Goal: Use online tool/utility: Utilize a website feature to perform a specific function

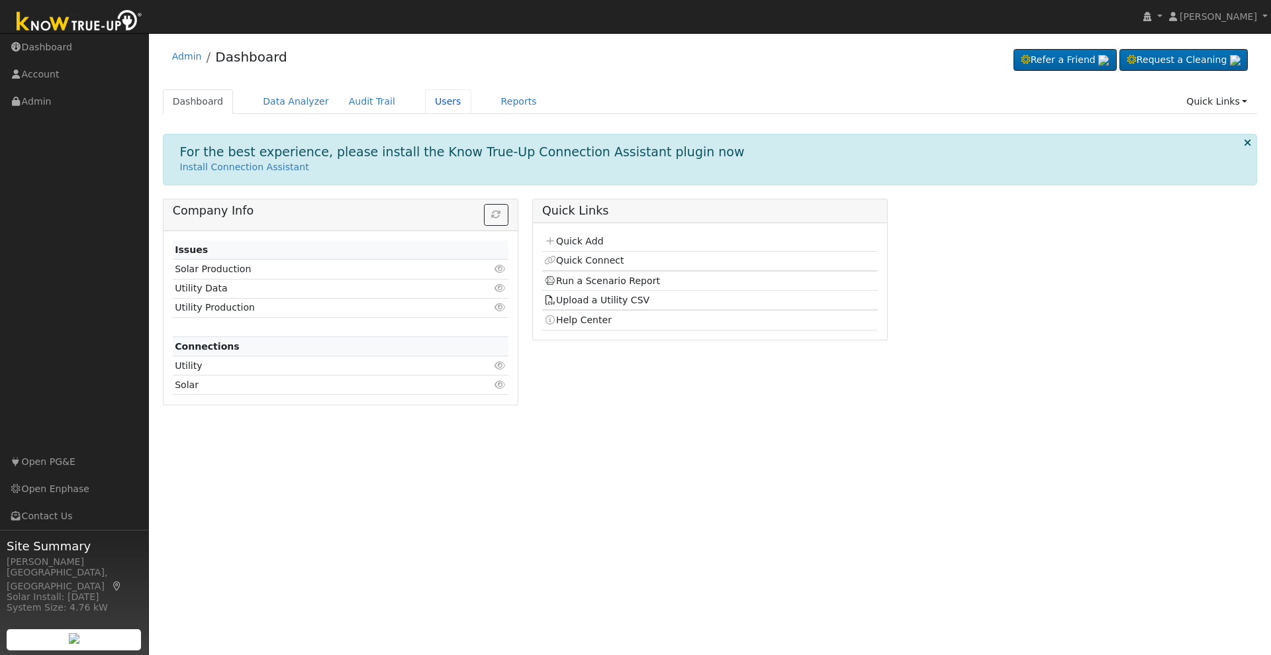
click at [425, 97] on link "Users" at bounding box center [448, 101] width 46 height 25
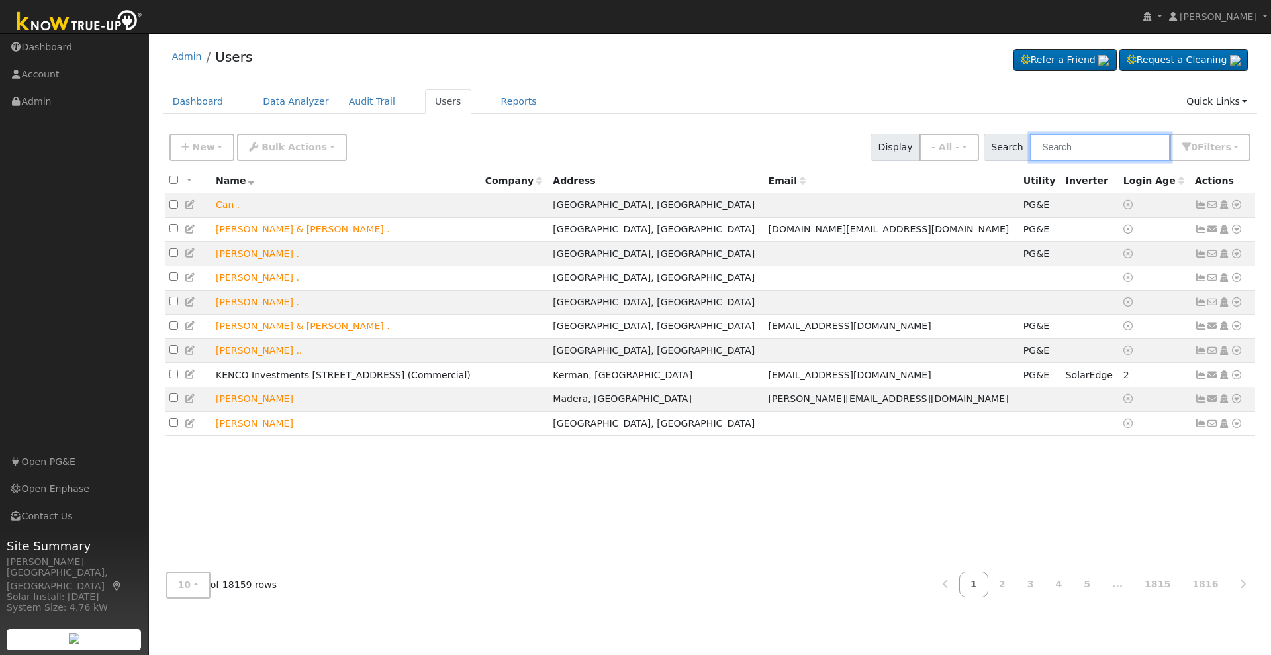
click at [1105, 144] on input "text" at bounding box center [1100, 147] width 140 height 27
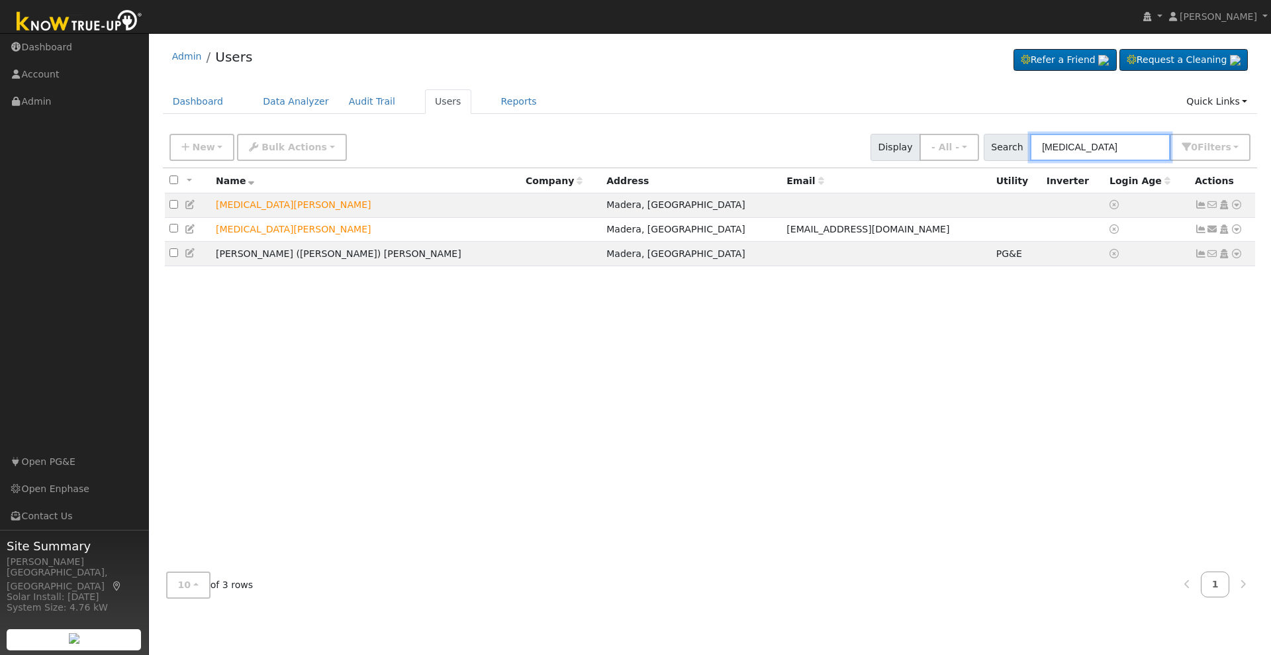
type input "[MEDICAL_DATA]"
click at [1234, 255] on icon at bounding box center [1237, 253] width 12 height 9
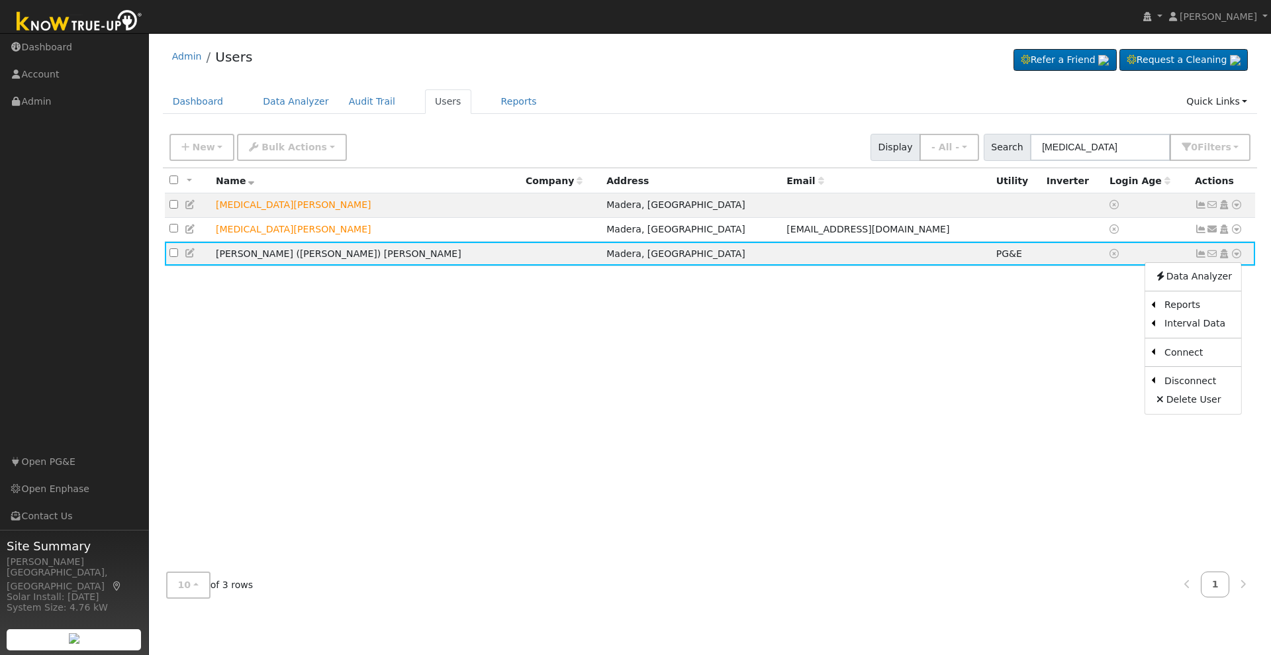
click at [0, 0] on link "Scenario" at bounding box center [0, 0] width 0 height 0
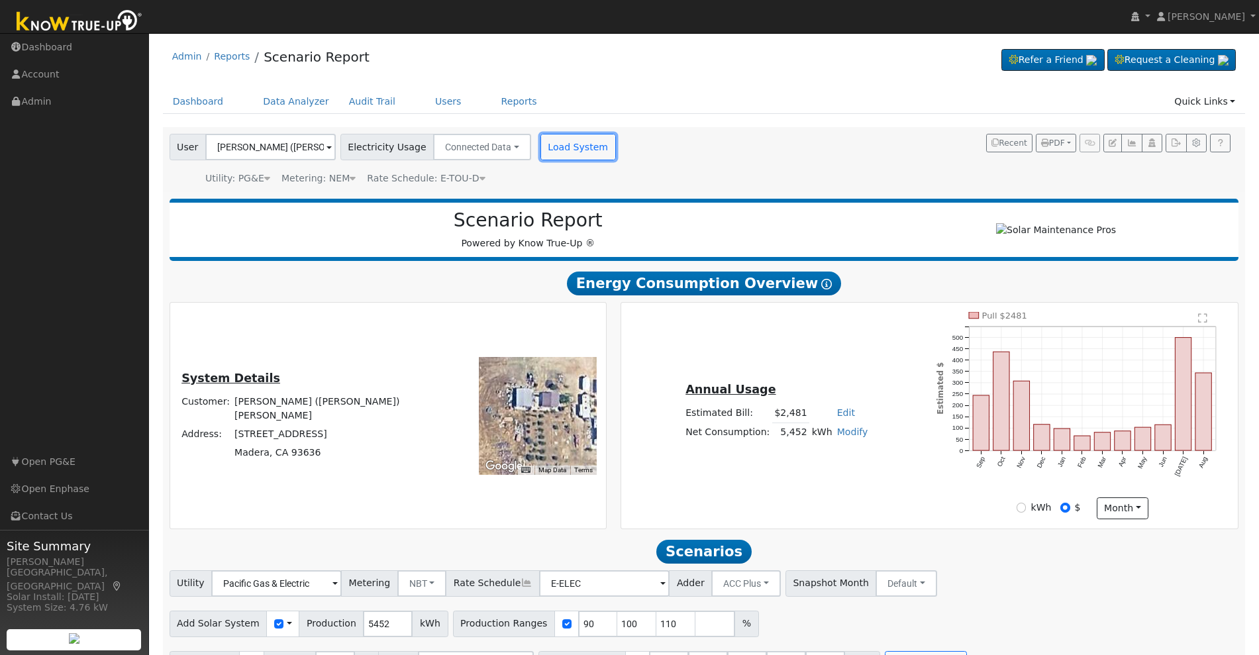
click at [563, 148] on button "Load System" at bounding box center [577, 147] width 75 height 26
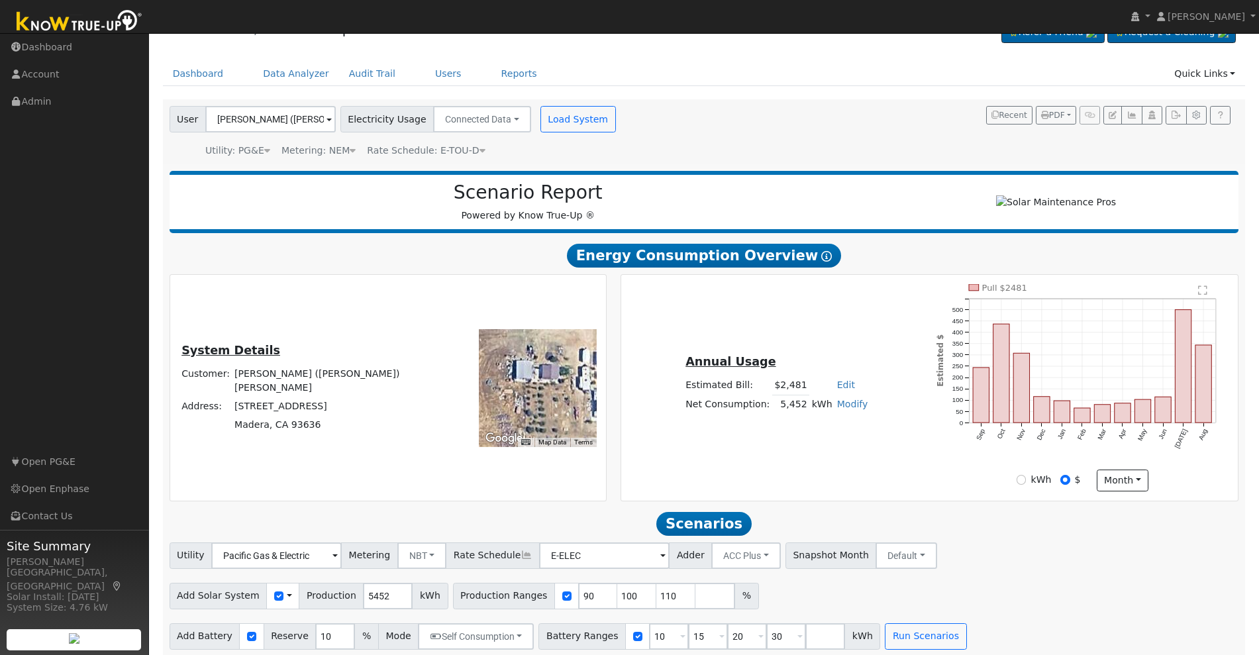
scroll to position [42, 0]
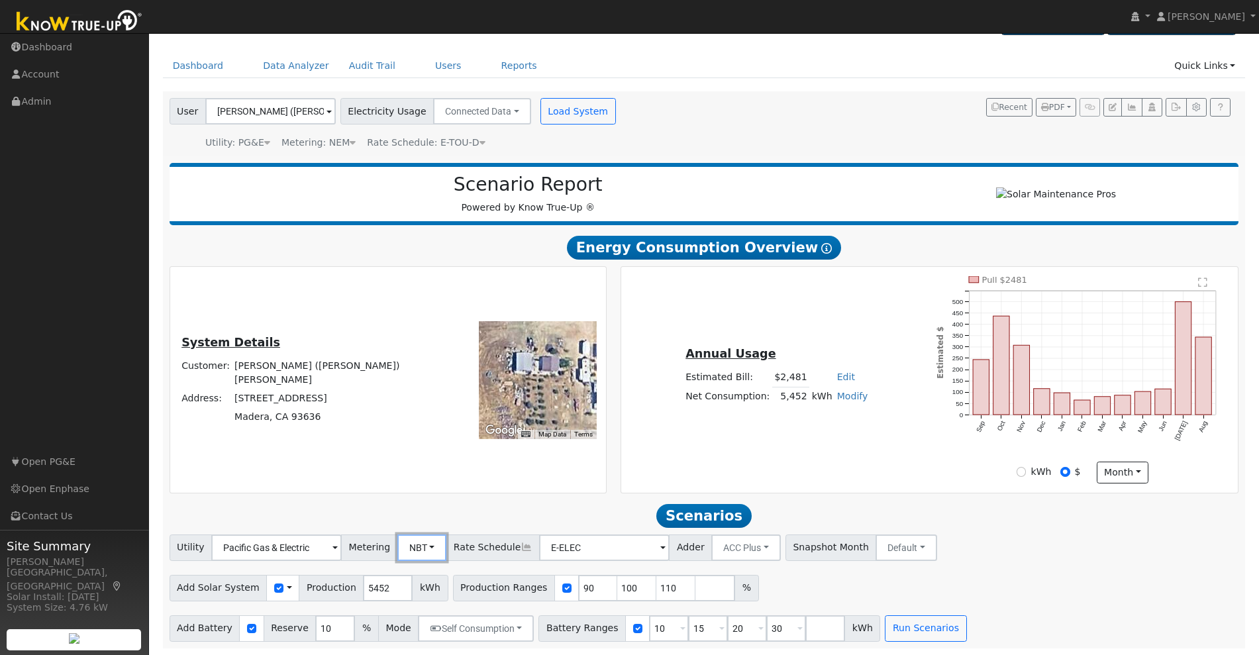
click at [417, 548] on button "NBT" at bounding box center [422, 547] width 50 height 26
click at [419, 574] on link "NEM" at bounding box center [431, 577] width 92 height 19
click at [546, 99] on button "Load System" at bounding box center [577, 111] width 75 height 26
click at [331, 136] on div "Metering: NEM" at bounding box center [318, 143] width 74 height 14
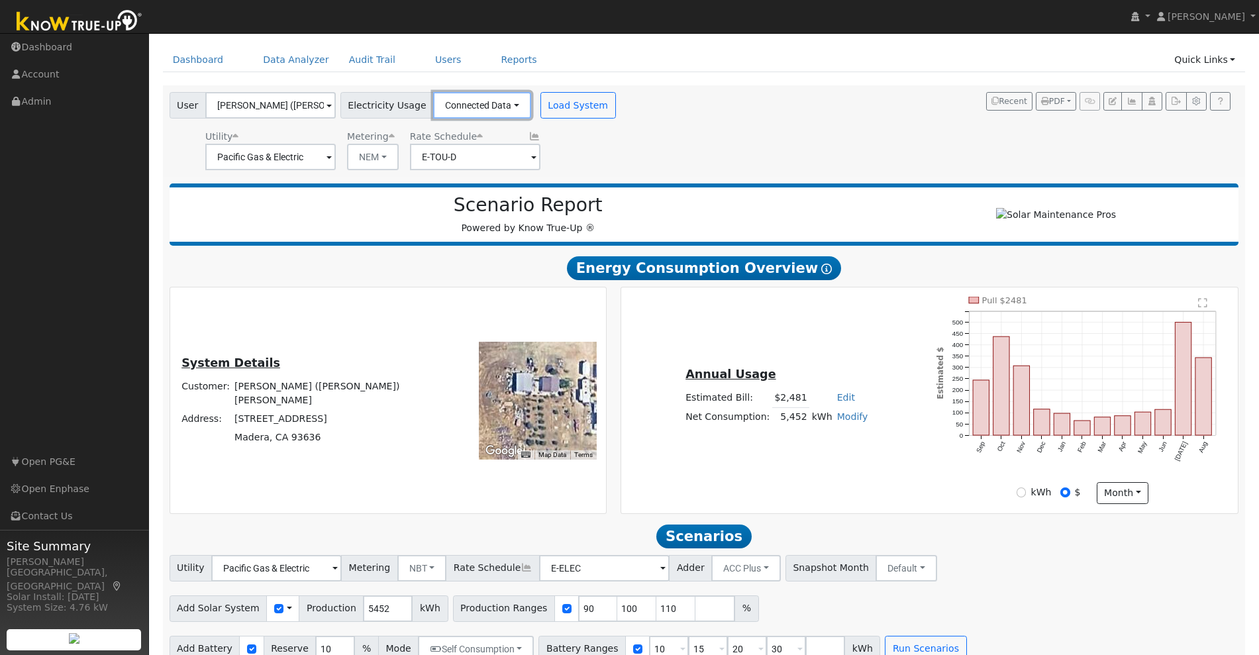
click at [490, 103] on button "Connected Data" at bounding box center [482, 105] width 98 height 26
click at [489, 136] on link "Connected Data" at bounding box center [483, 134] width 94 height 19
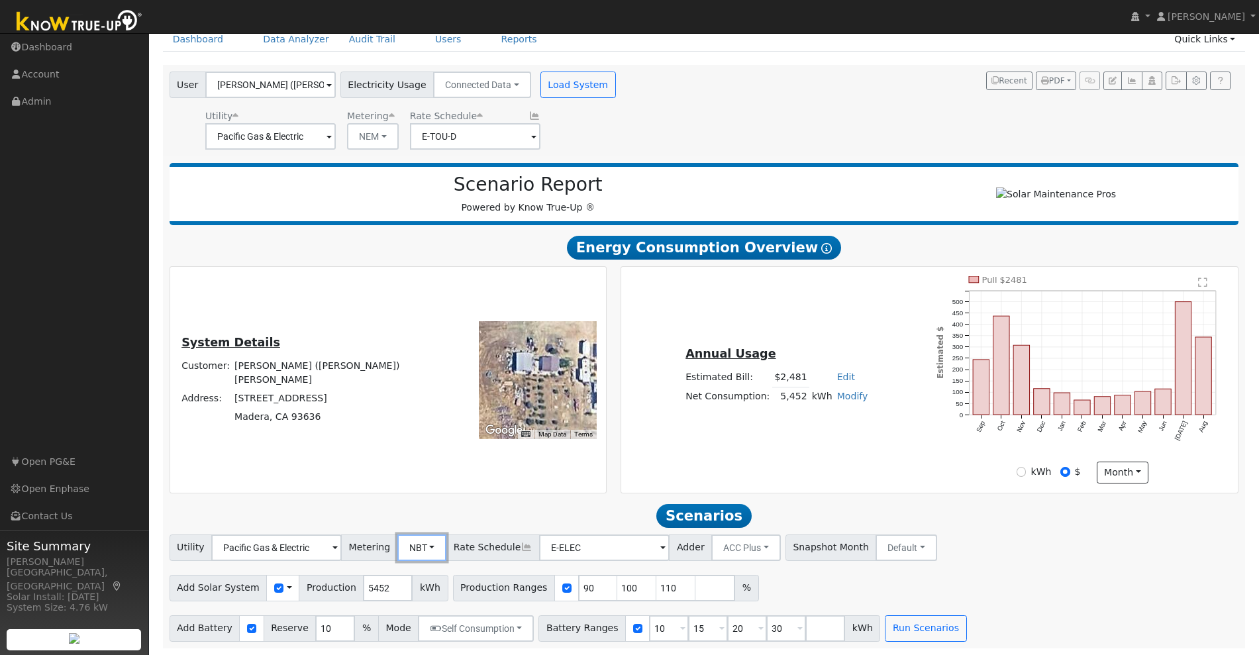
click at [419, 544] on button "NBT" at bounding box center [422, 547] width 50 height 26
click at [419, 573] on link "NEM" at bounding box center [431, 577] width 92 height 19
click at [548, 77] on button "Load System" at bounding box center [577, 85] width 75 height 26
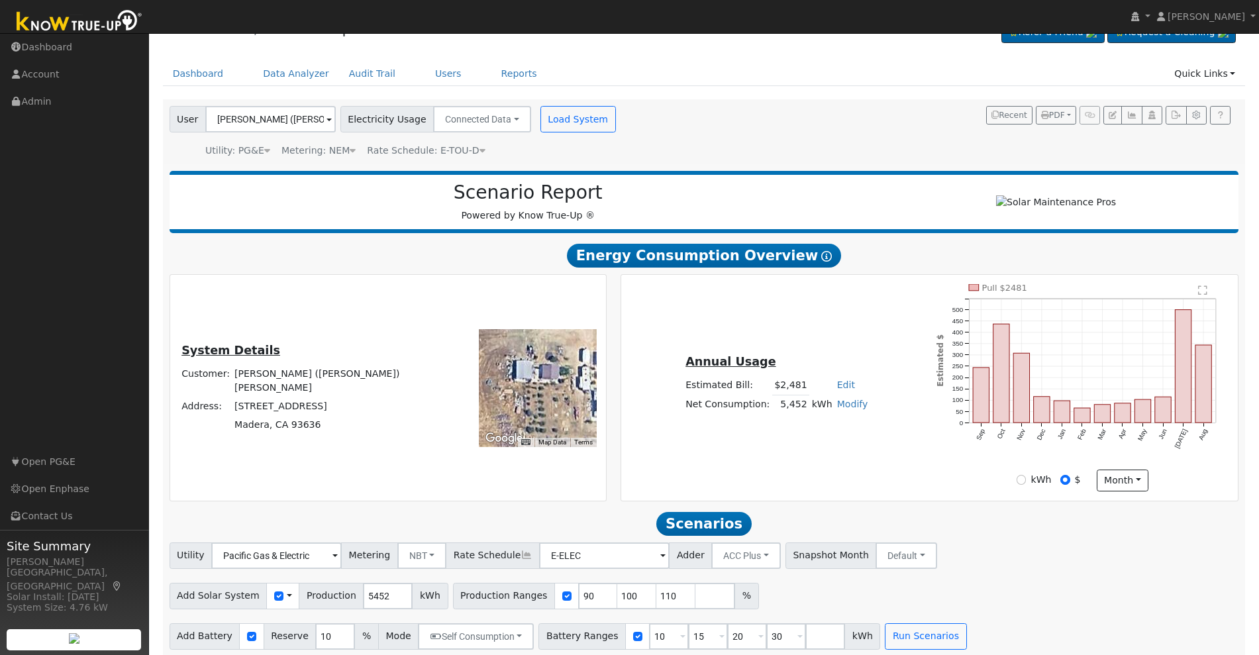
scroll to position [42, 0]
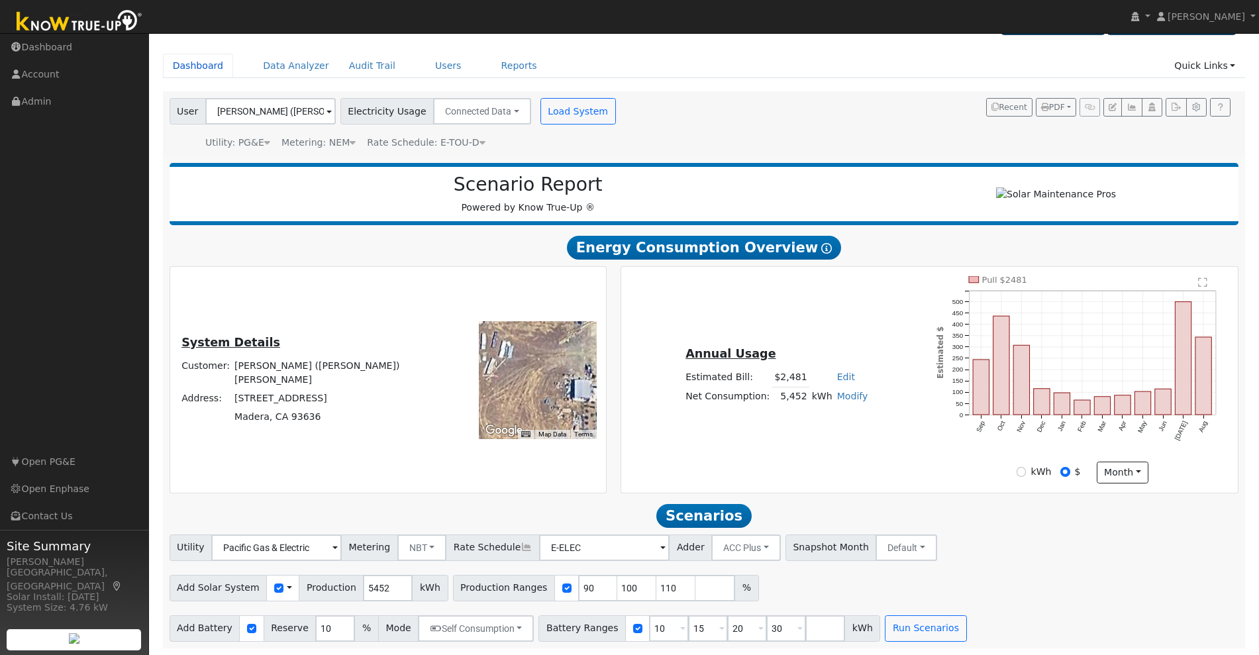
click at [175, 54] on link "Dashboard" at bounding box center [198, 66] width 71 height 25
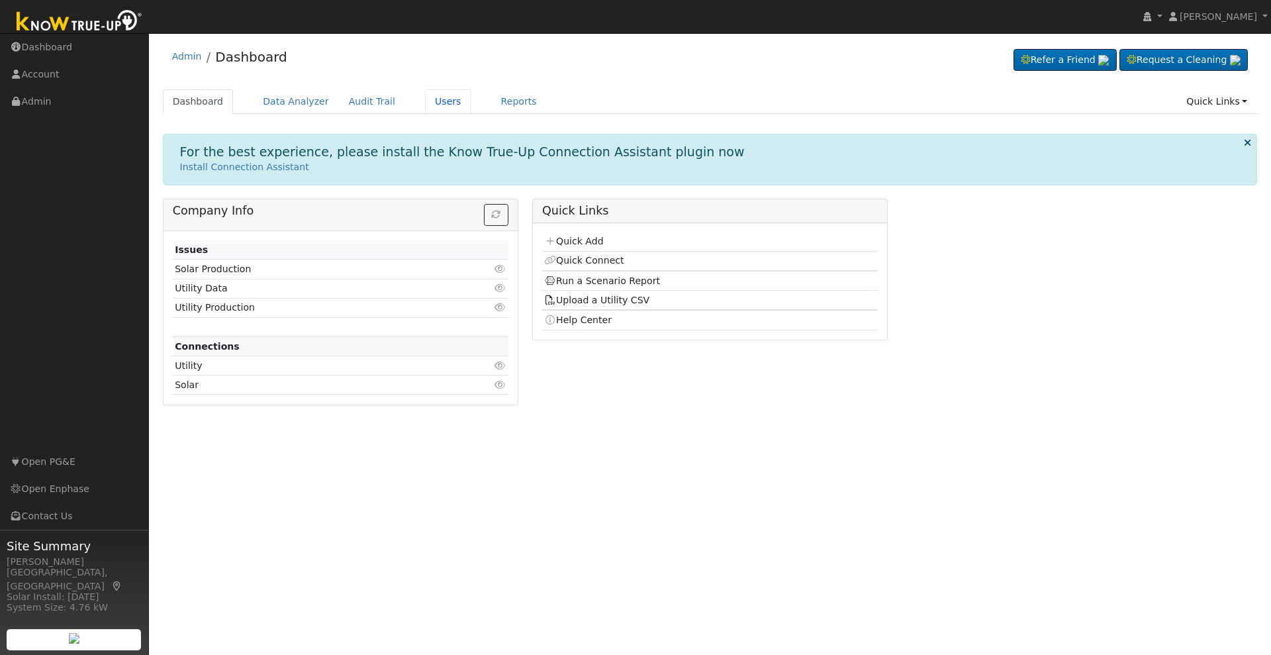
click at [425, 99] on link "Users" at bounding box center [448, 101] width 46 height 25
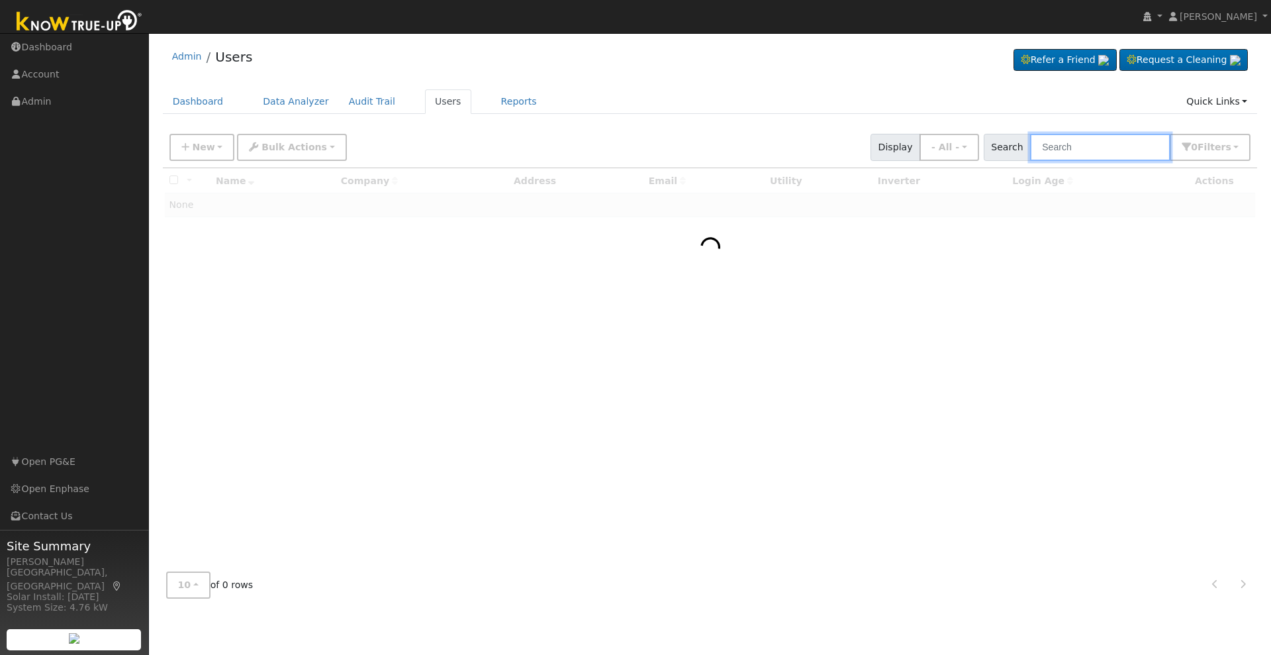
click at [1085, 137] on input "text" at bounding box center [1100, 147] width 140 height 27
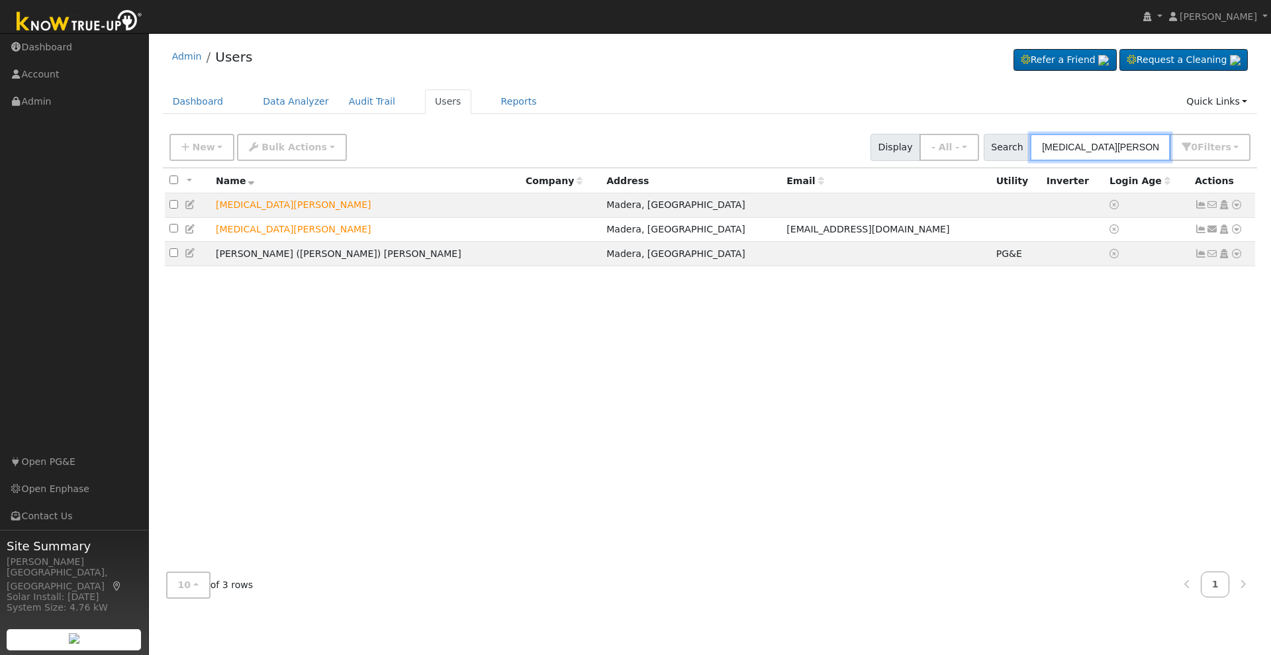
type input "[MEDICAL_DATA][PERSON_NAME]"
click at [1236, 228] on icon at bounding box center [1237, 228] width 12 height 9
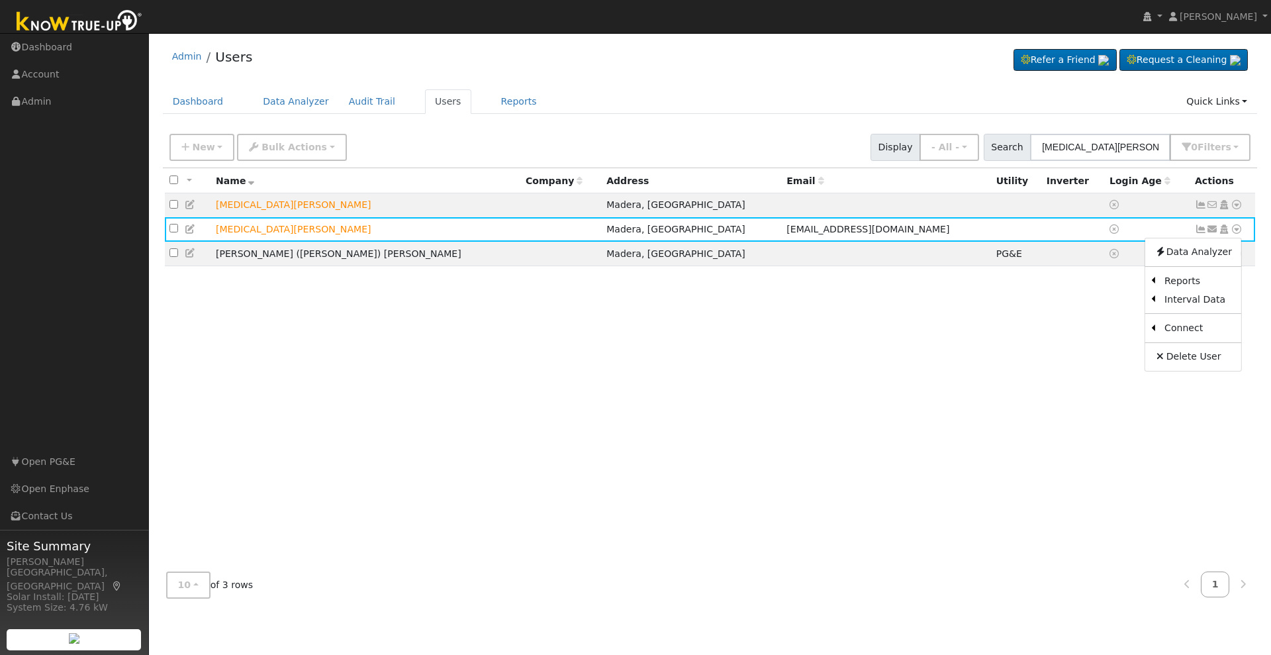
click at [0, 0] on link "Scenario" at bounding box center [0, 0] width 0 height 0
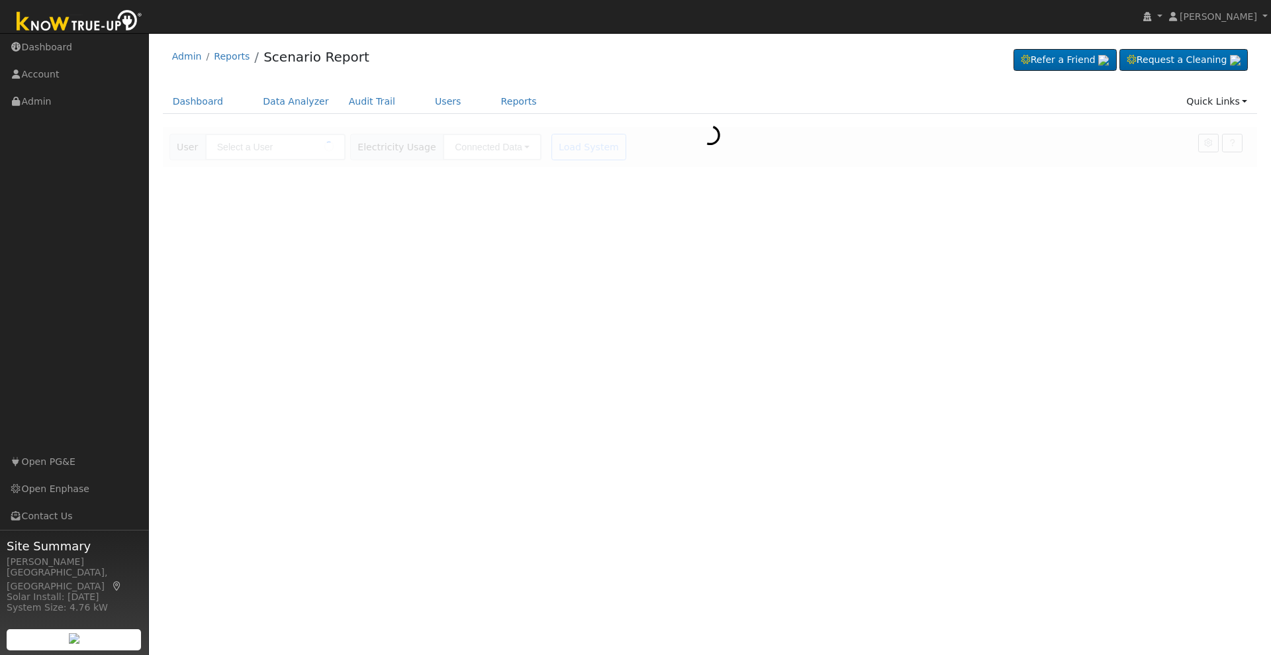
type input "[MEDICAL_DATA][PERSON_NAME]"
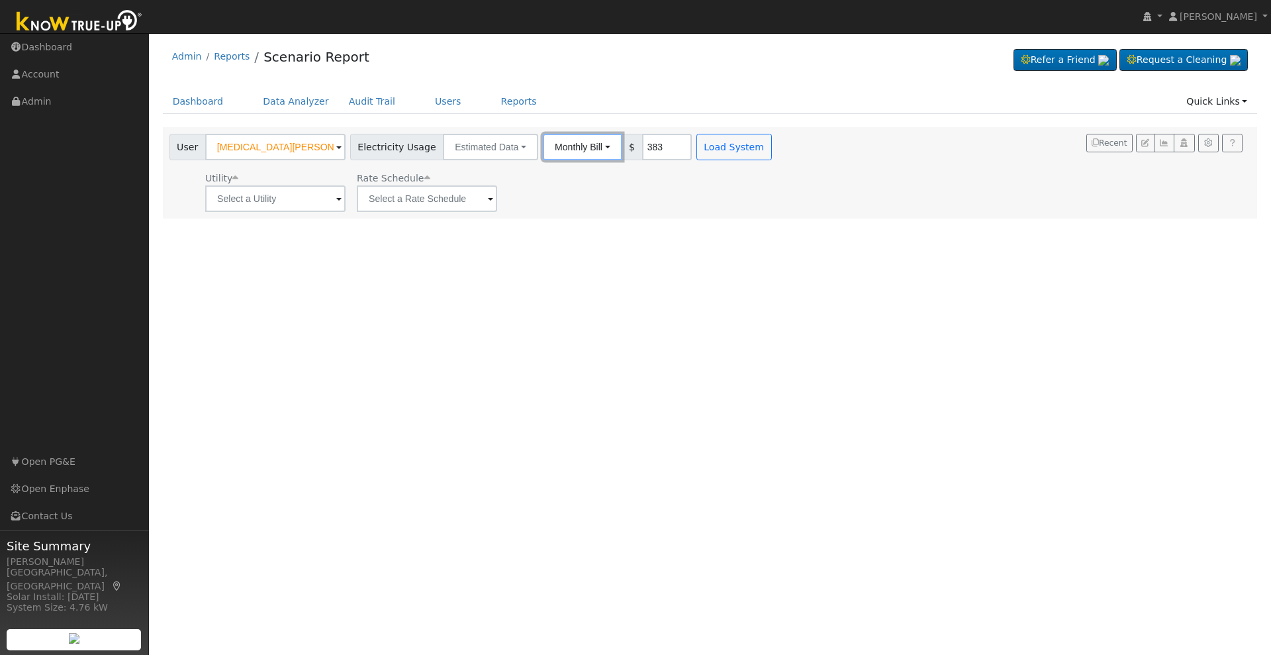
click at [587, 144] on button "Monthly Bill" at bounding box center [582, 147] width 79 height 26
click at [577, 175] on link "Annual Consumption" at bounding box center [565, 176] width 116 height 19
type input "15000"
click at [509, 278] on div "User Profile First name Last name Email Email Notifications No Emails No Emails…" at bounding box center [710, 344] width 1122 height 622
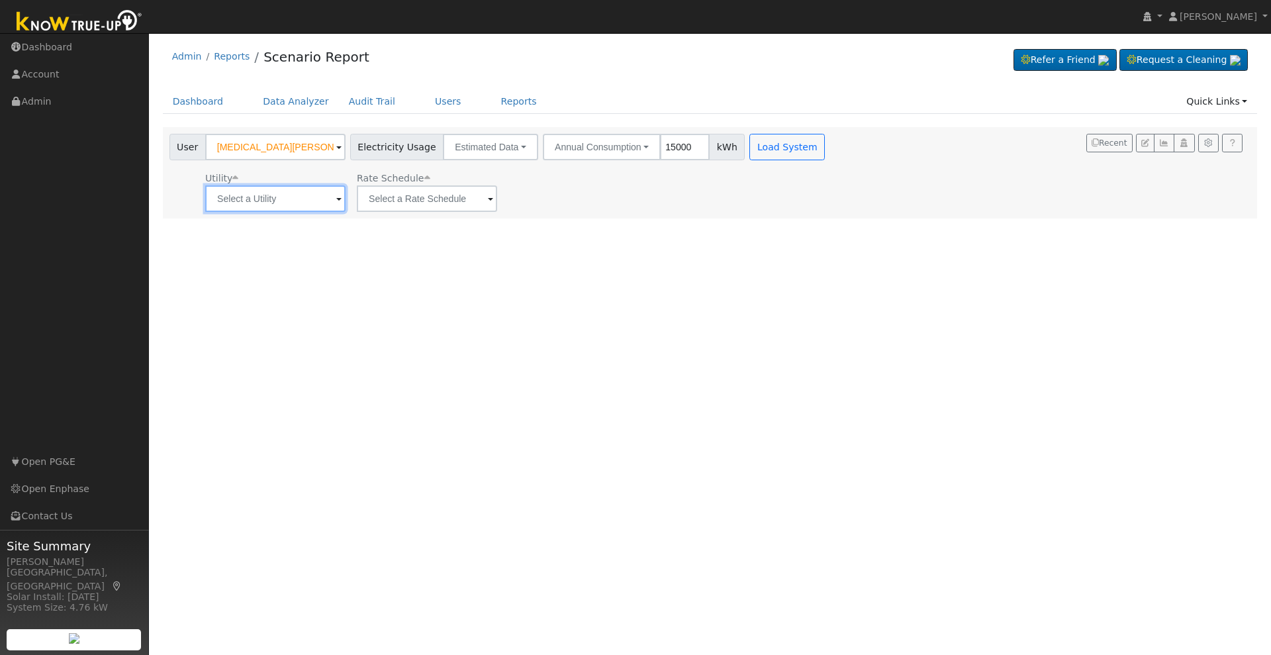
click at [326, 202] on input "text" at bounding box center [275, 198] width 140 height 26
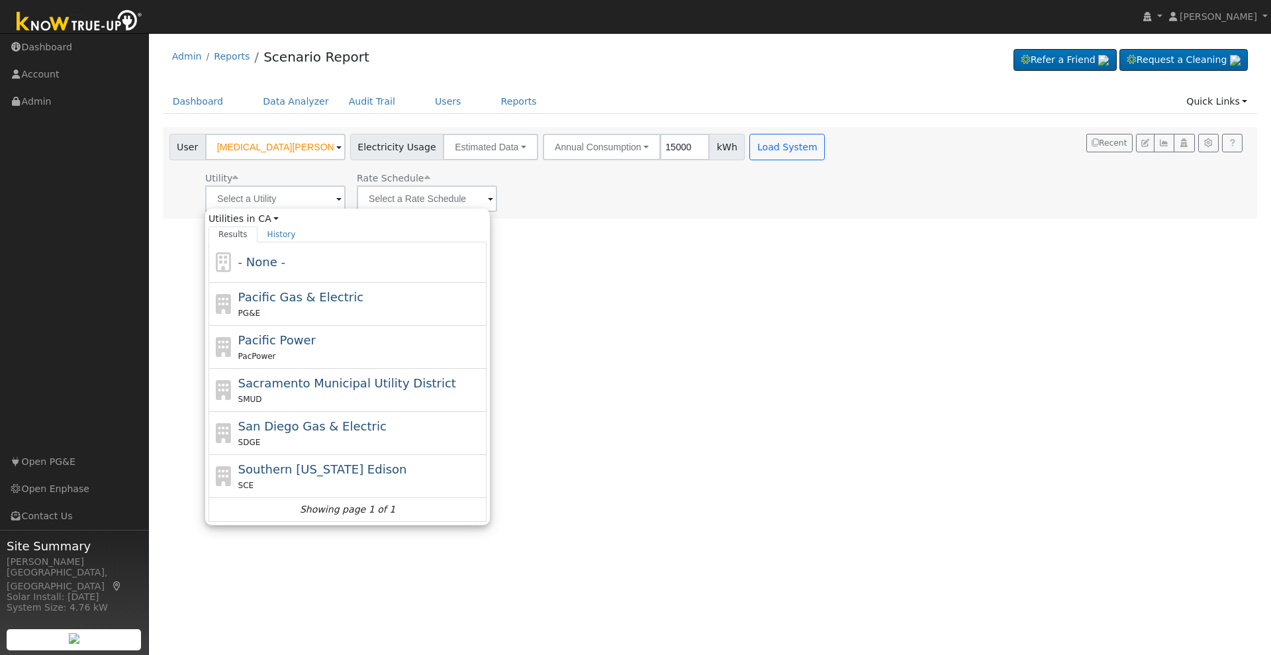
click at [319, 298] on span "Pacific Gas & Electric" at bounding box center [300, 297] width 125 height 14
type input "Pacific Gas & Electric"
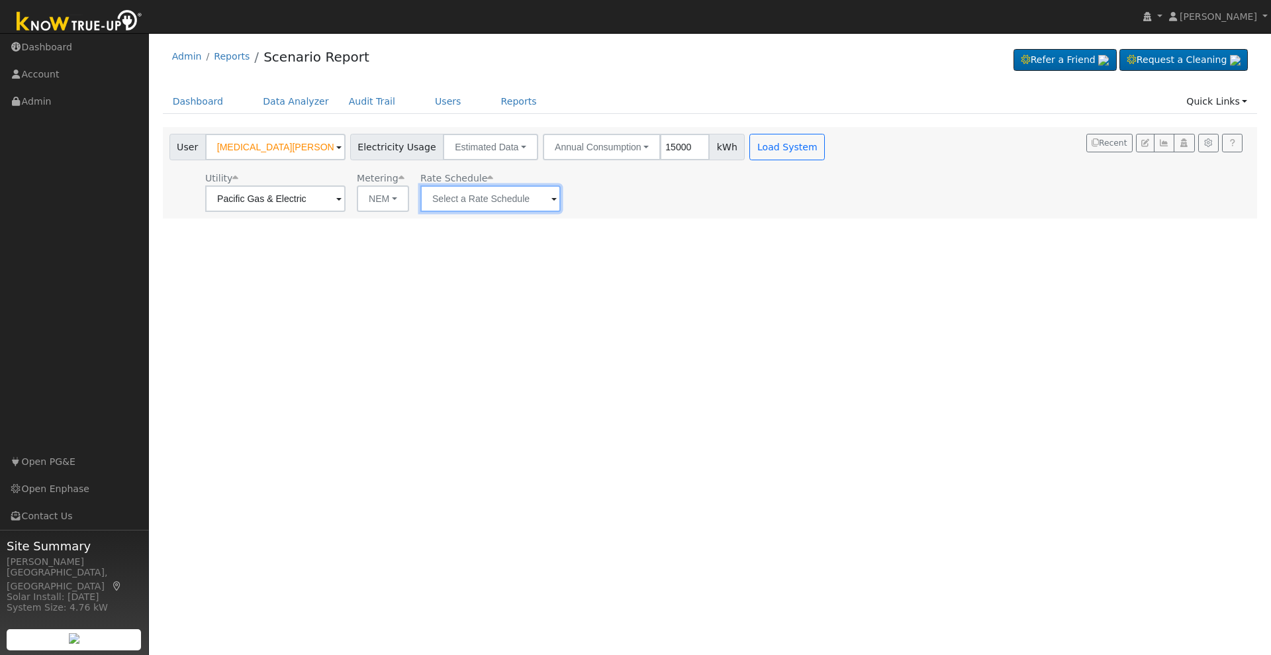
click at [505, 198] on input "text" at bounding box center [490, 198] width 140 height 26
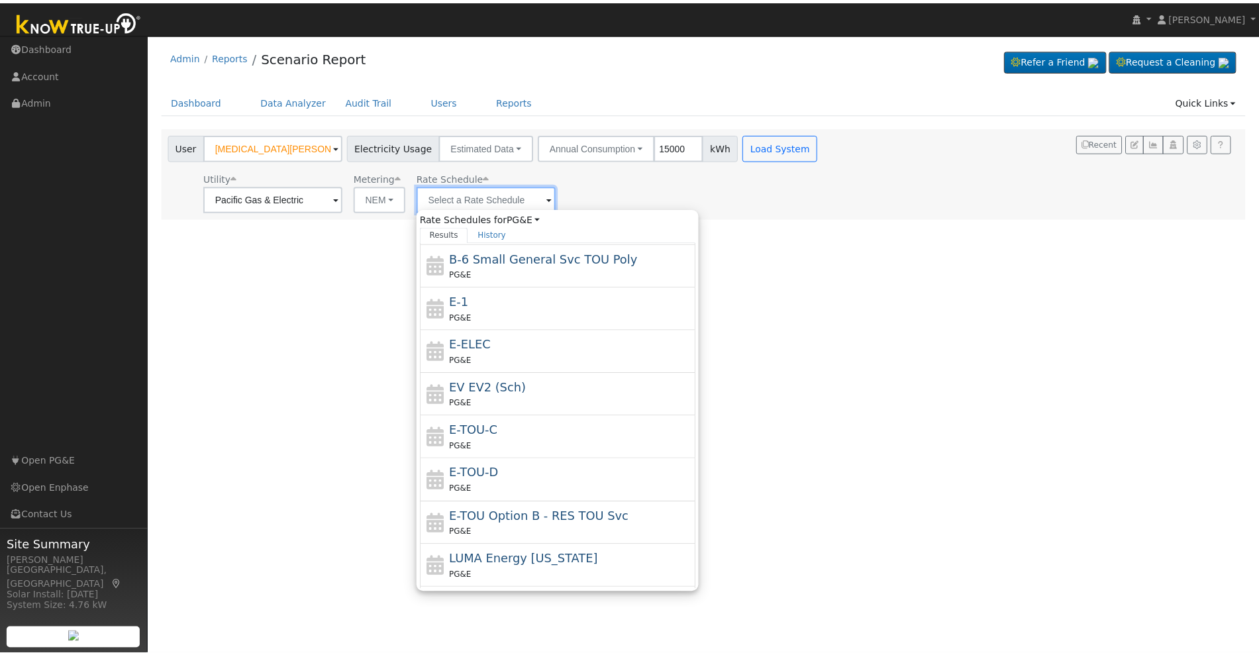
scroll to position [231, 0]
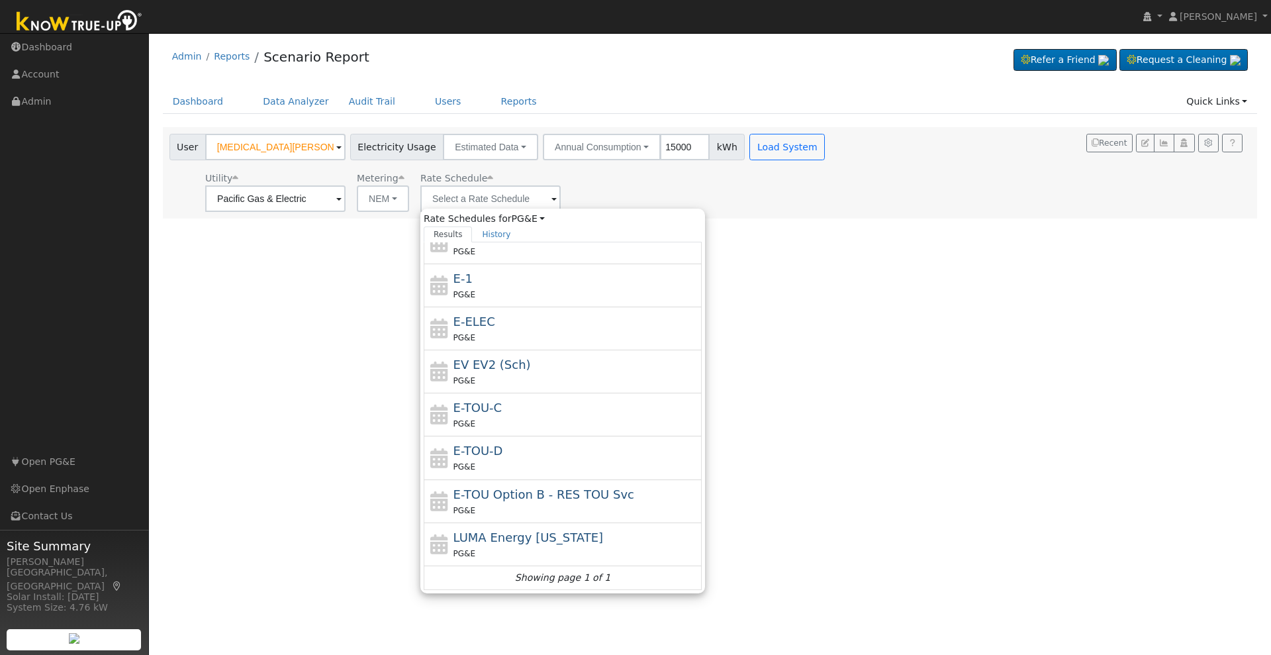
click at [526, 456] on div "E-TOU-D PG&E" at bounding box center [577, 458] width 246 height 32
type input "E-TOU-D"
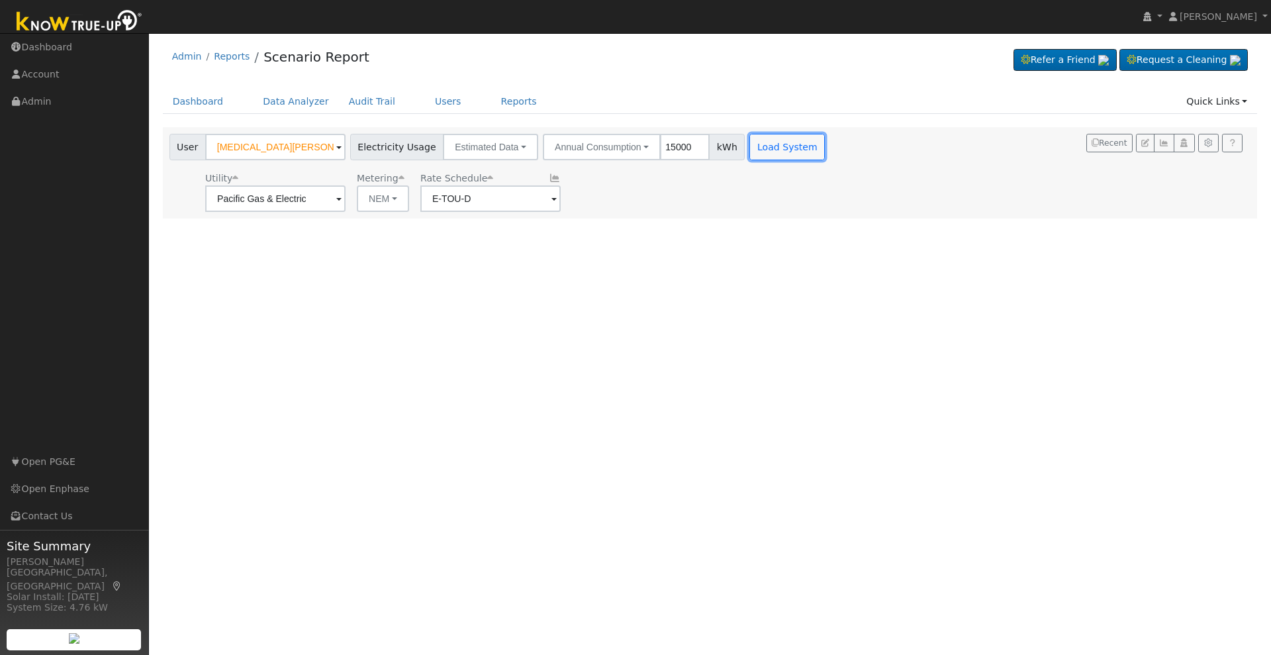
click at [781, 151] on button "Load System" at bounding box center [787, 147] width 75 height 26
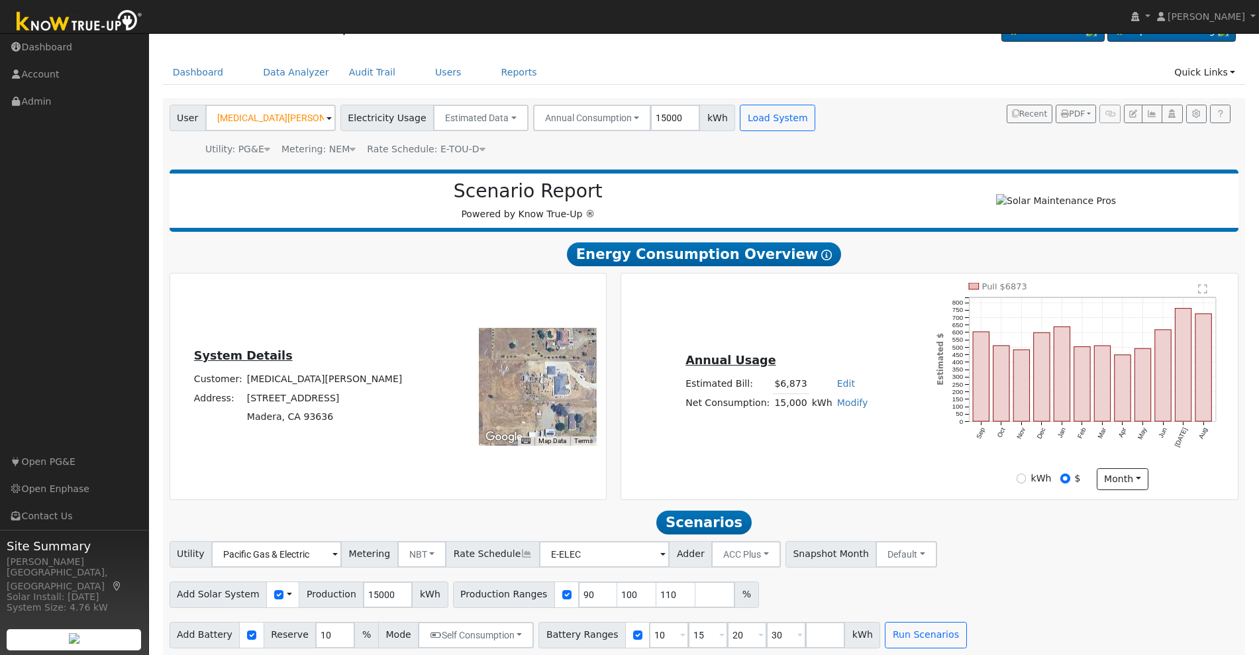
scroll to position [42, 0]
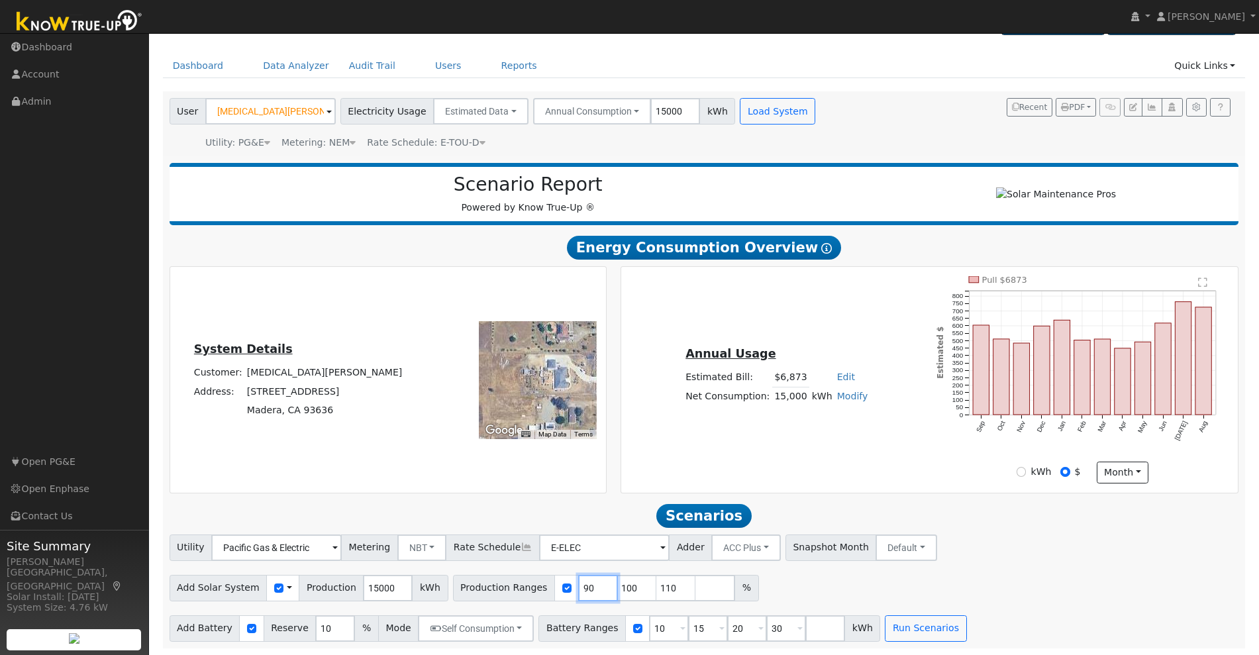
click at [578, 587] on input "90" at bounding box center [598, 588] width 40 height 26
click at [578, 587] on input "9" at bounding box center [598, 588] width 40 height 26
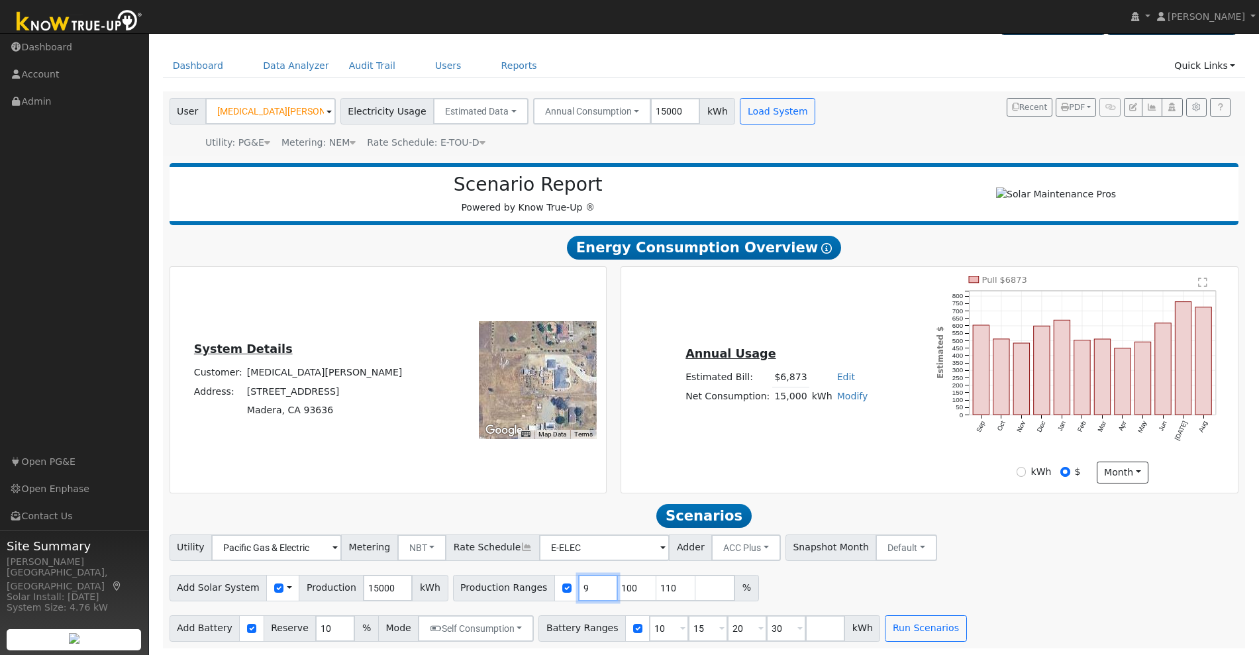
click at [578, 587] on input "9" at bounding box center [598, 588] width 40 height 26
type input "100"
type input "110"
click at [578, 587] on input "100" at bounding box center [598, 588] width 40 height 26
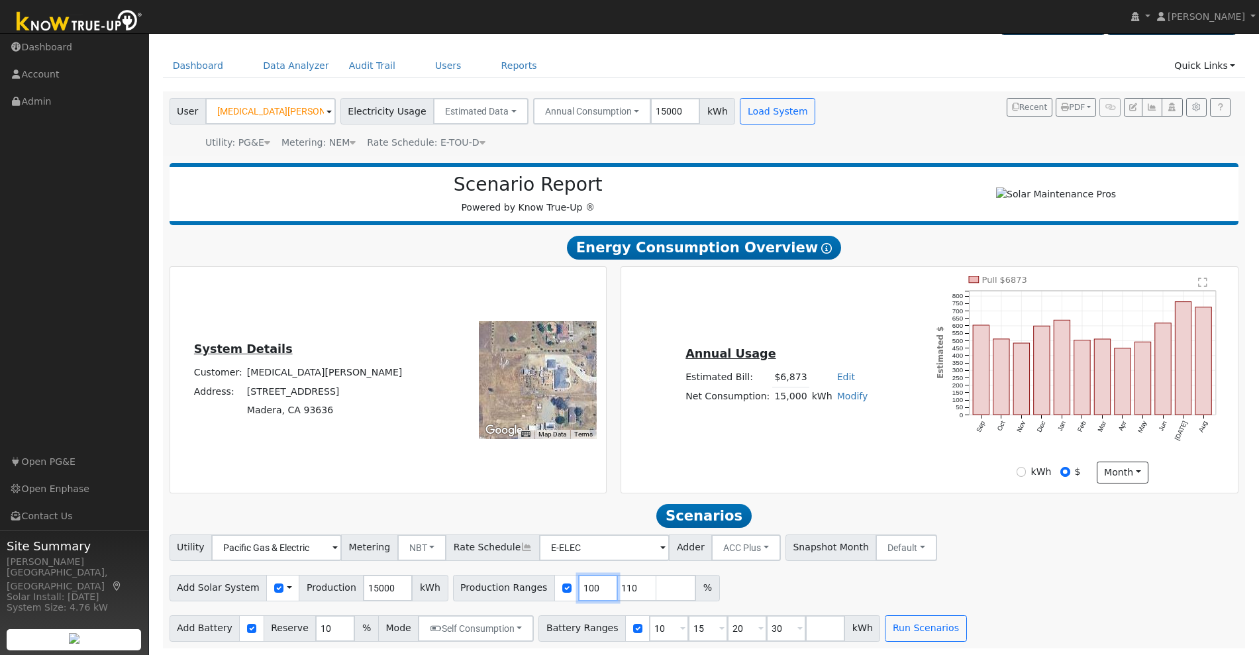
type input "110"
click at [578, 587] on input "110" at bounding box center [598, 588] width 40 height 26
click at [578, 587] on input "number" at bounding box center [598, 588] width 40 height 26
type input "1"
click at [578, 587] on input "1" at bounding box center [598, 588] width 40 height 26
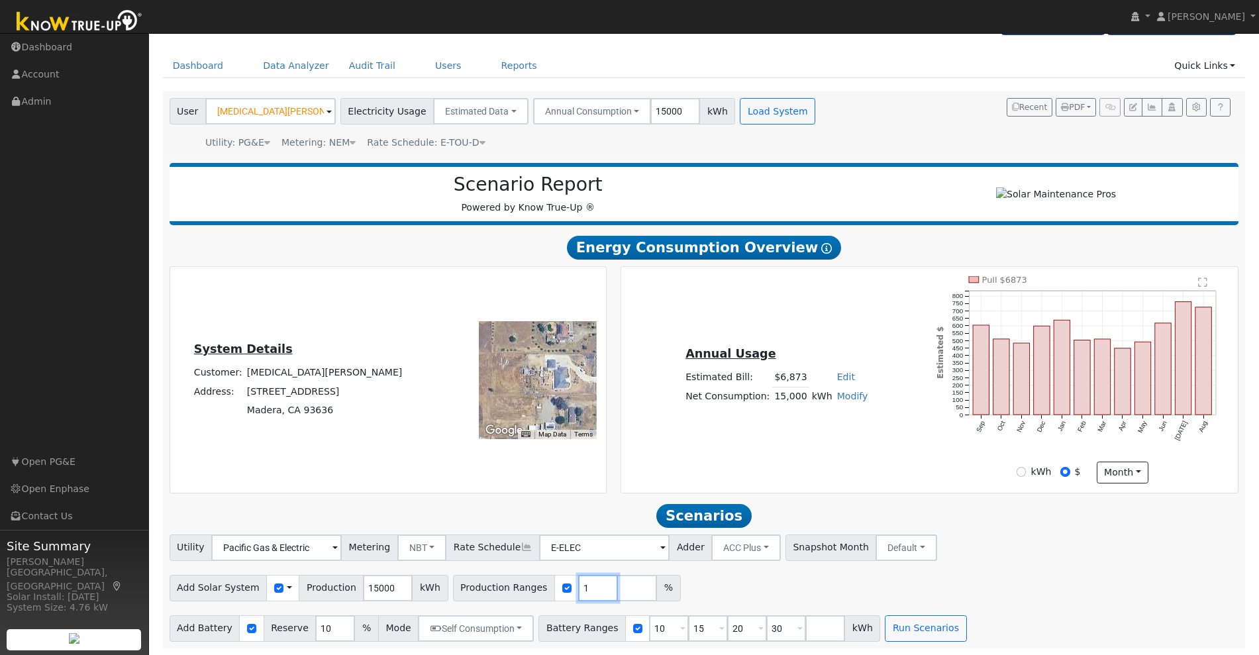
click at [578, 587] on input "1" at bounding box center [598, 588] width 40 height 26
click at [649, 633] on input "10" at bounding box center [669, 628] width 40 height 26
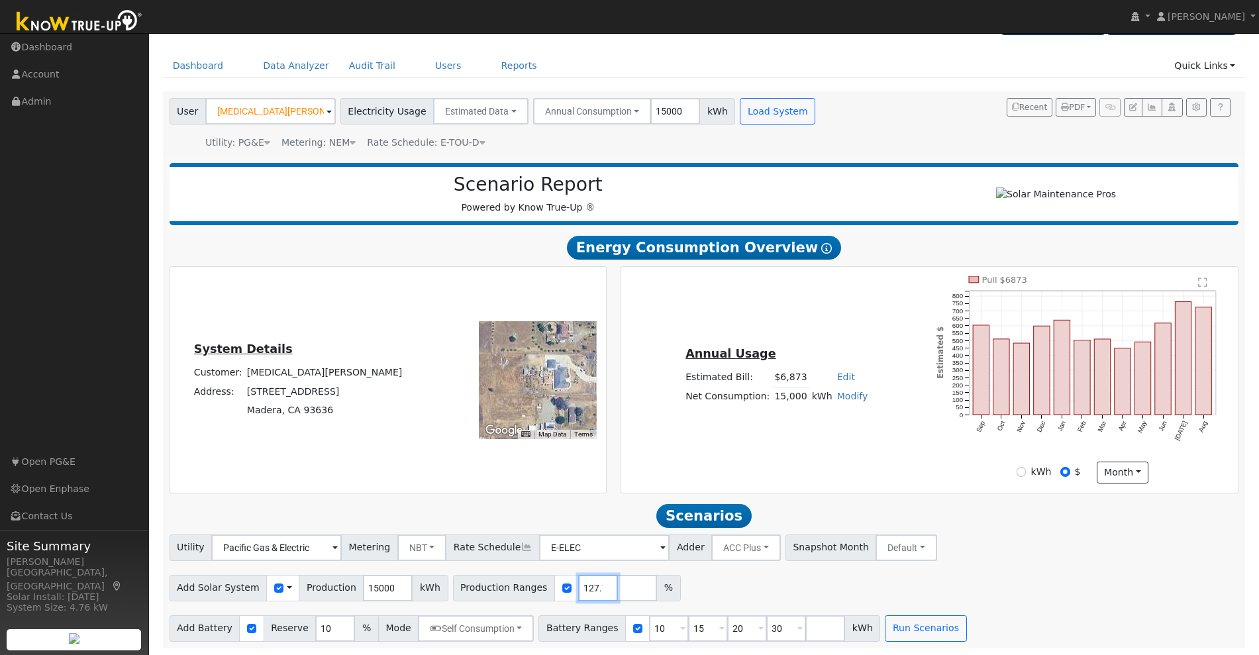
click at [578, 589] on input "127.707" at bounding box center [598, 588] width 40 height 26
type input "127.07"
click at [315, 625] on input "10" at bounding box center [335, 628] width 40 height 26
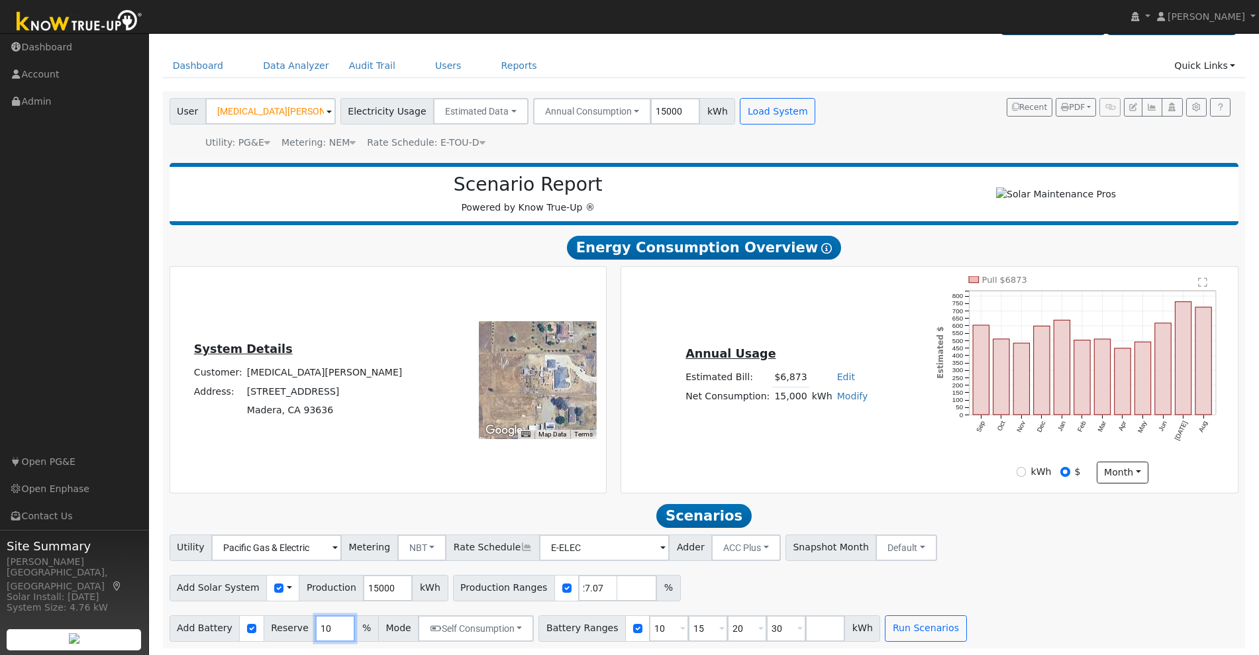
scroll to position [0, 0]
click at [315, 625] on input "10" at bounding box center [335, 628] width 40 height 26
type input "20"
click at [649, 624] on input "10" at bounding box center [669, 628] width 40 height 26
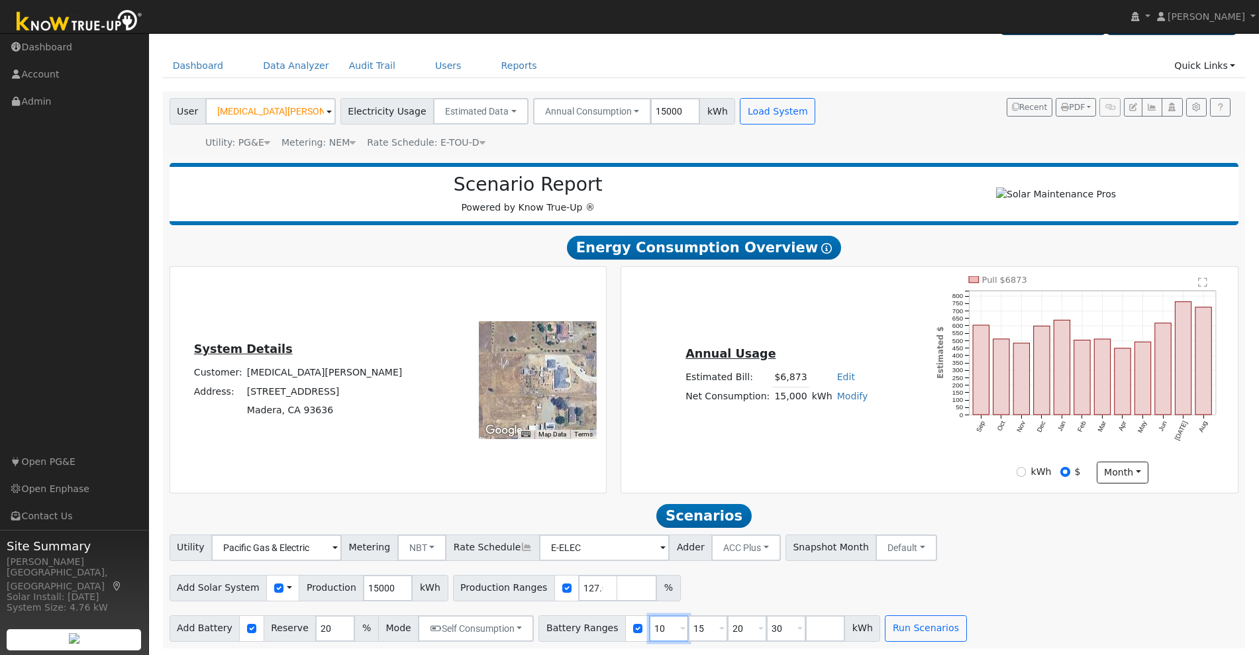
click at [649, 624] on input "10" at bounding box center [669, 628] width 40 height 26
type input "15"
type input "20"
type input "30"
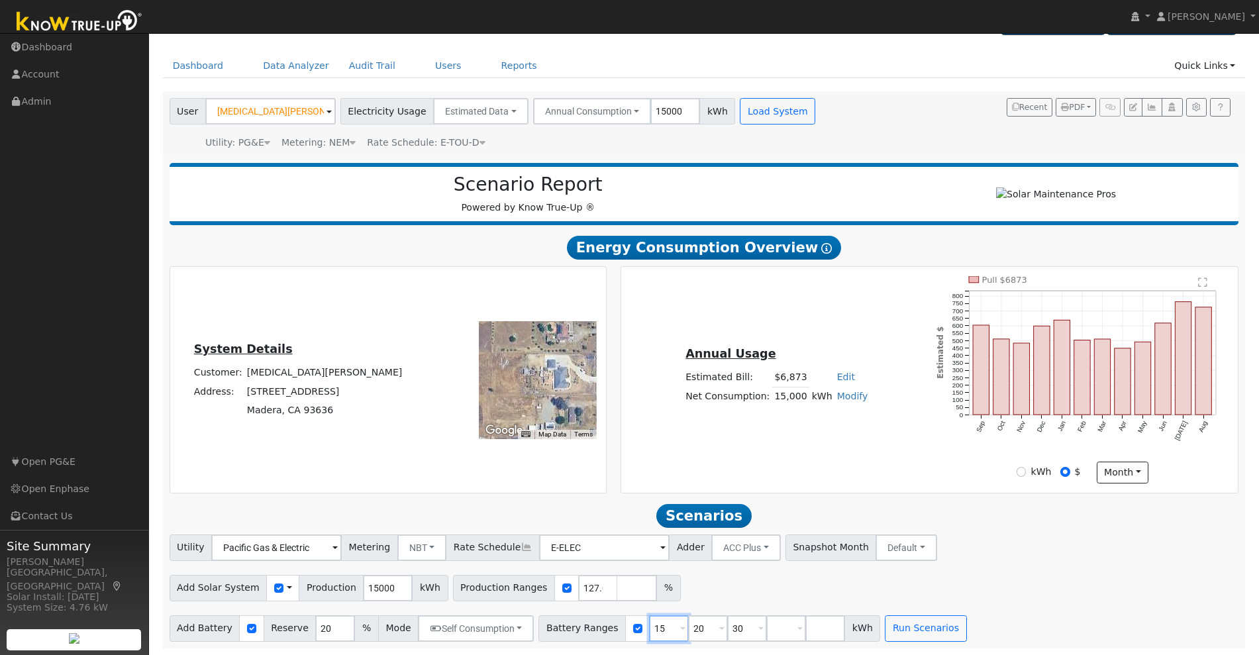
click at [649, 624] on input "15" at bounding box center [669, 628] width 40 height 26
type input "20"
type input "30"
click at [649, 624] on input "20" at bounding box center [669, 628] width 40 height 26
type input "30"
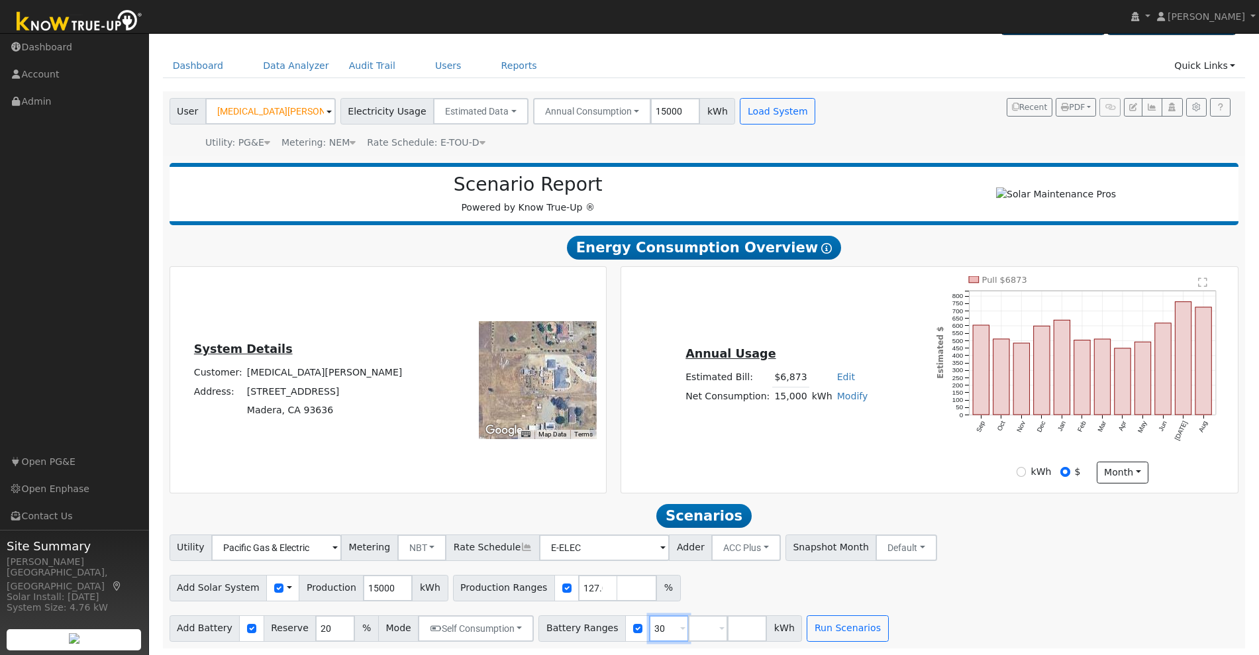
click at [649, 624] on input "30" at bounding box center [669, 628] width 40 height 26
click at [649, 624] on input "number" at bounding box center [669, 628] width 40 height 26
type input "30"
click at [780, 628] on button "Run Scenarios" at bounding box center [807, 628] width 81 height 26
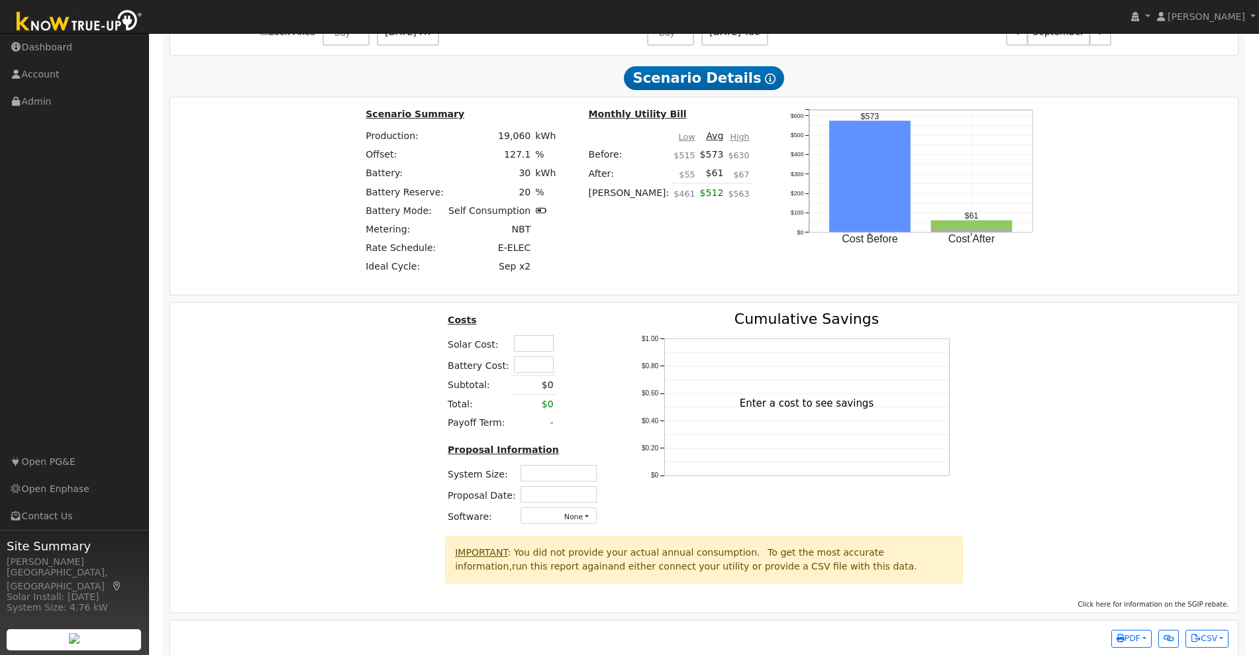
scroll to position [1001, 0]
click at [523, 343] on input "text" at bounding box center [534, 342] width 40 height 17
click at [540, 345] on input "46500" at bounding box center [534, 342] width 40 height 17
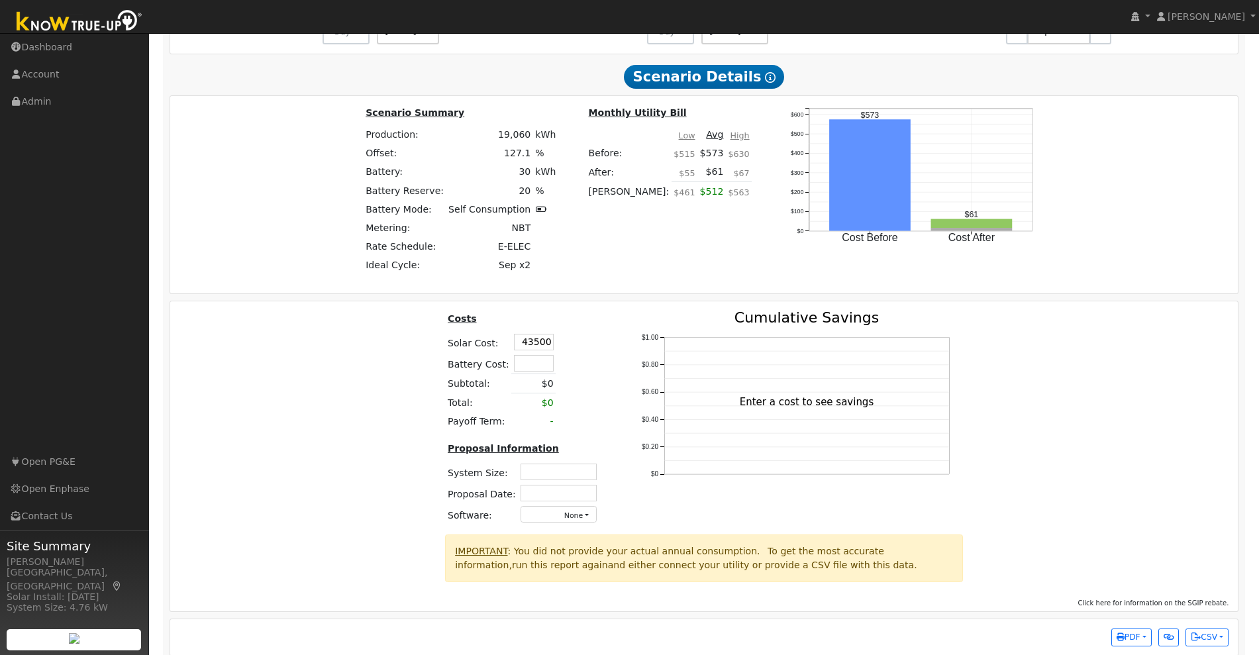
type input "$43,500"
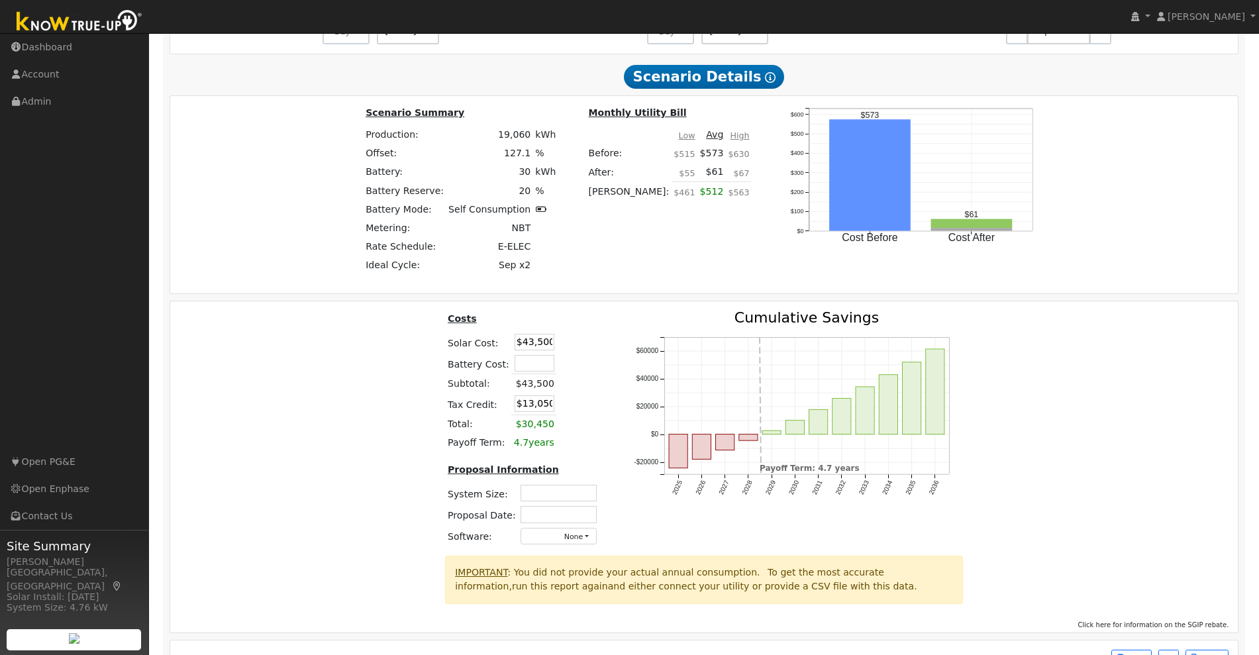
click at [364, 367] on div "Costs Solar Cost: $43,500 Battery Cost: Subtotal: $43,500 Tax Credit: $13,050 T…" at bounding box center [704, 433] width 1077 height 245
click at [542, 412] on input "$13,050" at bounding box center [535, 403] width 40 height 17
type input "$0"
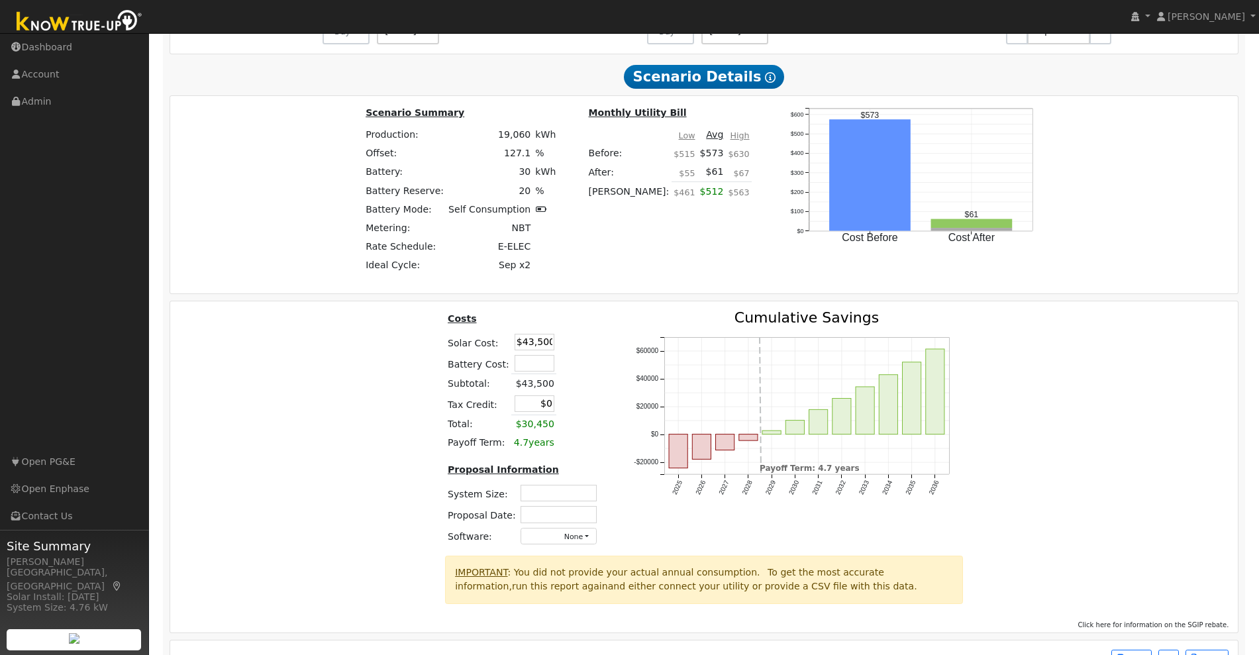
click at [326, 356] on div "Costs Solar Cost: $43,500 Battery Cost: Subtotal: $43,500 Tax Credit: $0 Total:…" at bounding box center [704, 433] width 1077 height 245
click at [569, 489] on td at bounding box center [558, 493] width 81 height 21
click at [566, 499] on input "text" at bounding box center [558, 493] width 76 height 17
type input "12.03"
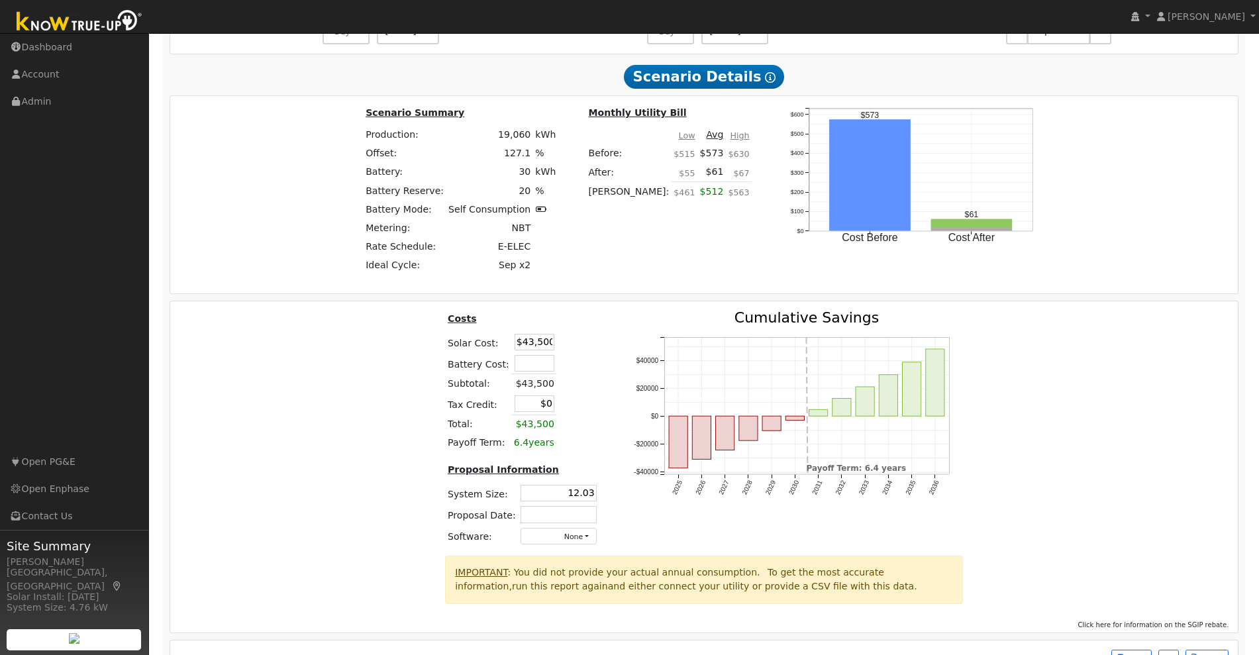
click at [554, 515] on input "text" at bounding box center [558, 514] width 76 height 17
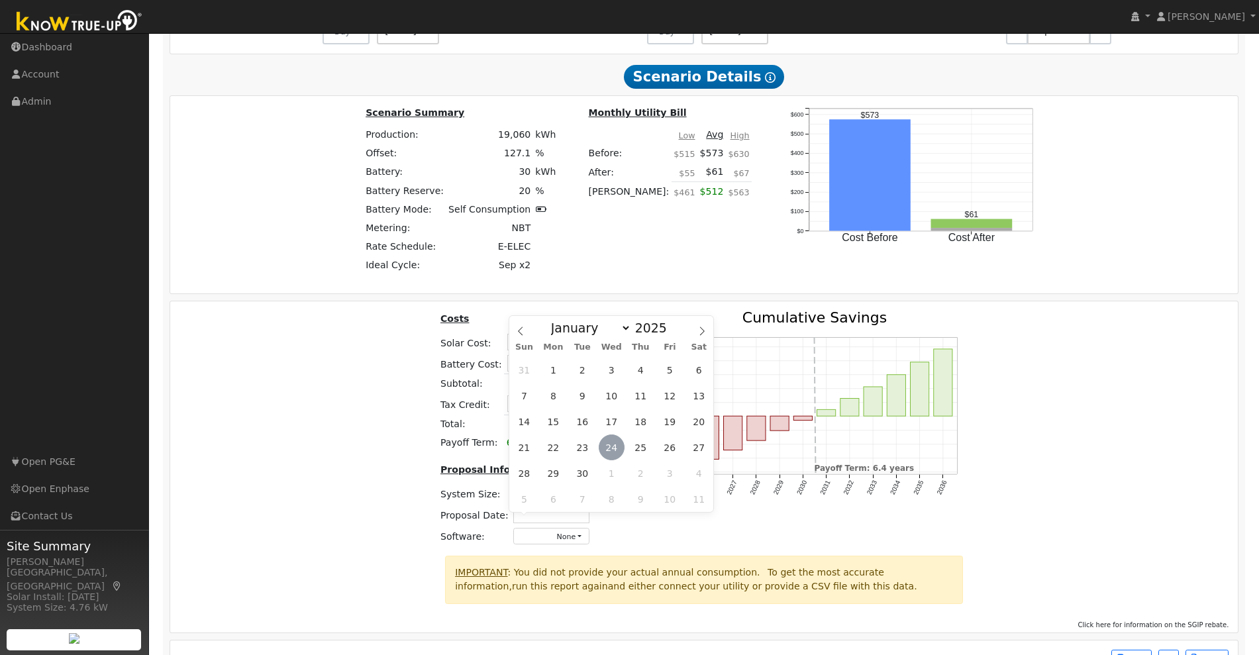
click at [616, 444] on span "24" at bounding box center [612, 447] width 26 height 26
type input "[DATE]"
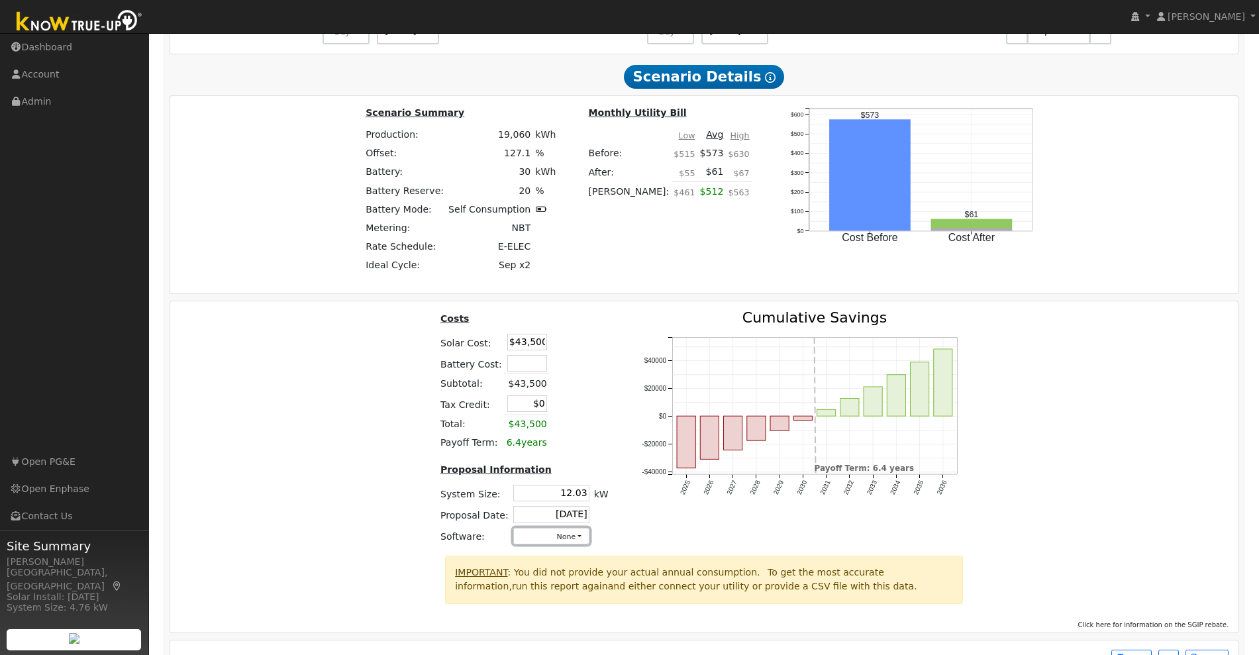
click at [562, 544] on button "None" at bounding box center [551, 536] width 76 height 17
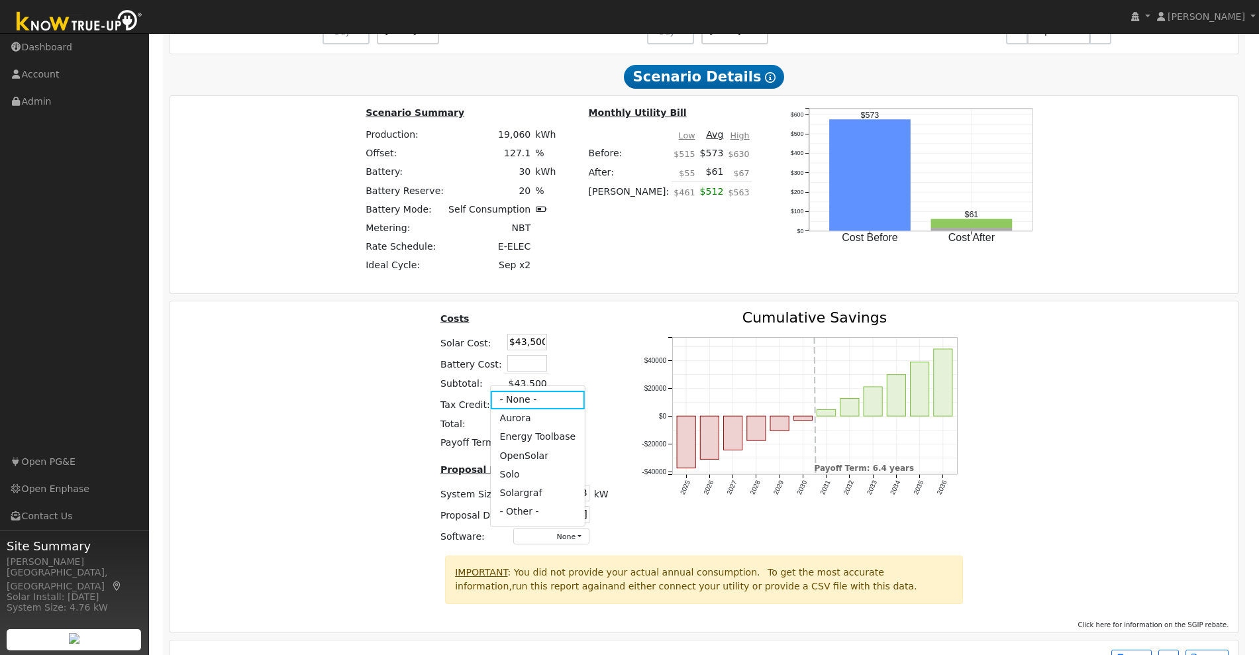
click at [520, 422] on link "Aurora" at bounding box center [537, 418] width 95 height 19
click at [1115, 475] on div "Costs Solar Cost: $43,500 Battery Cost: Subtotal: $43,500 Tax Credit: $0 Total:…" at bounding box center [704, 433] width 1077 height 245
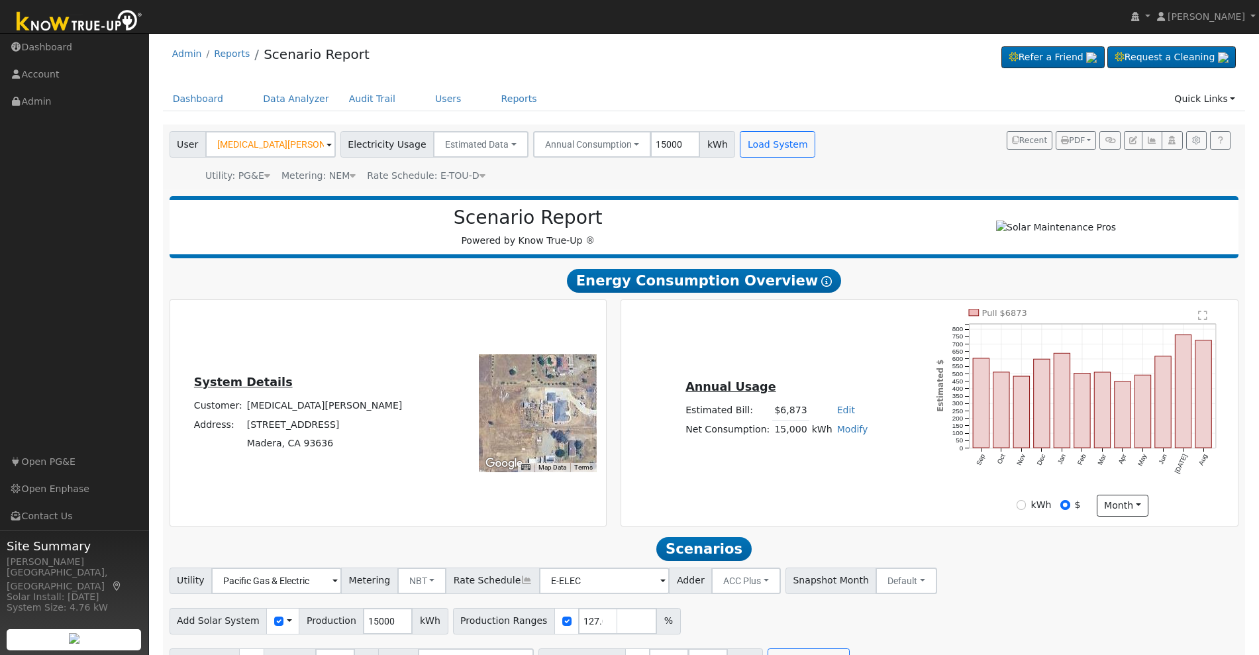
scroll to position [0, 0]
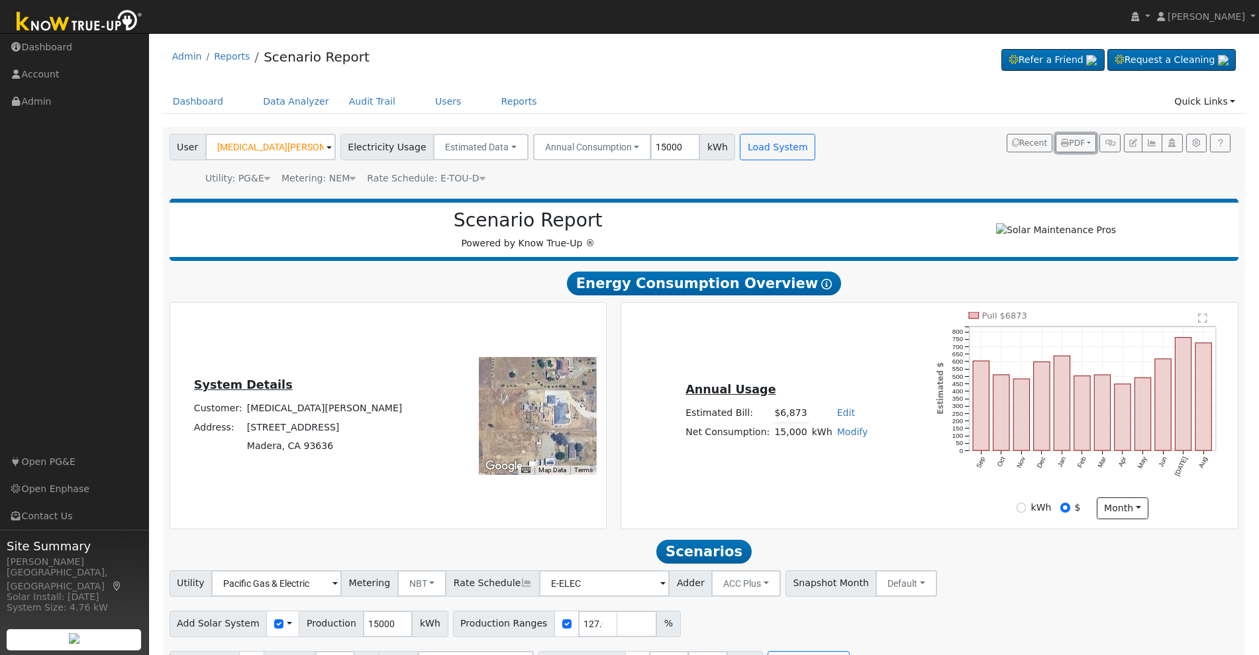
click at [1081, 144] on span "PDF" at bounding box center [1073, 142] width 24 height 9
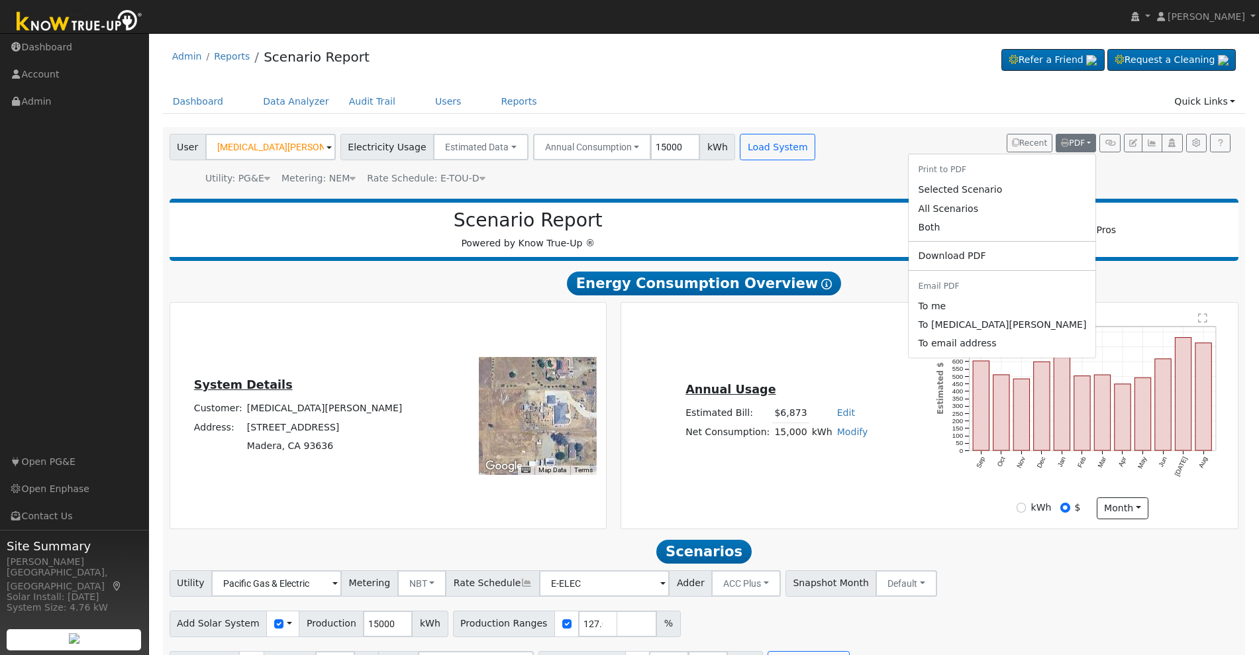
click at [1021, 228] on link "Both" at bounding box center [1002, 227] width 187 height 19
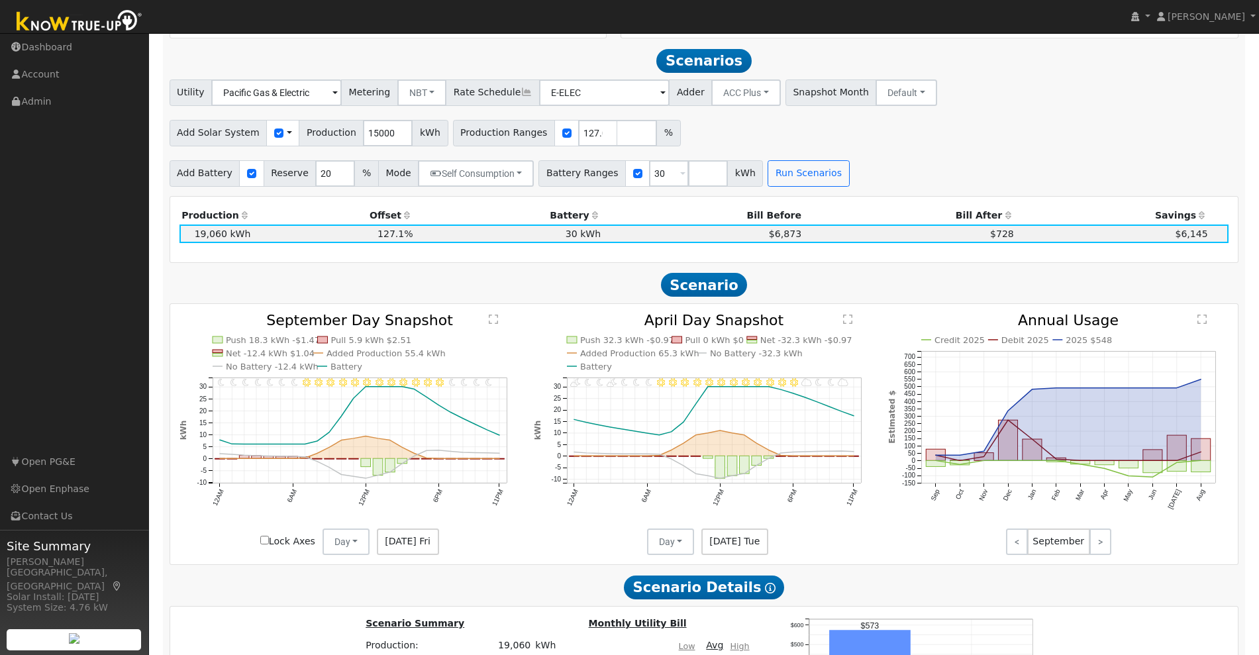
scroll to position [497, 0]
